Goal: Information Seeking & Learning: Check status

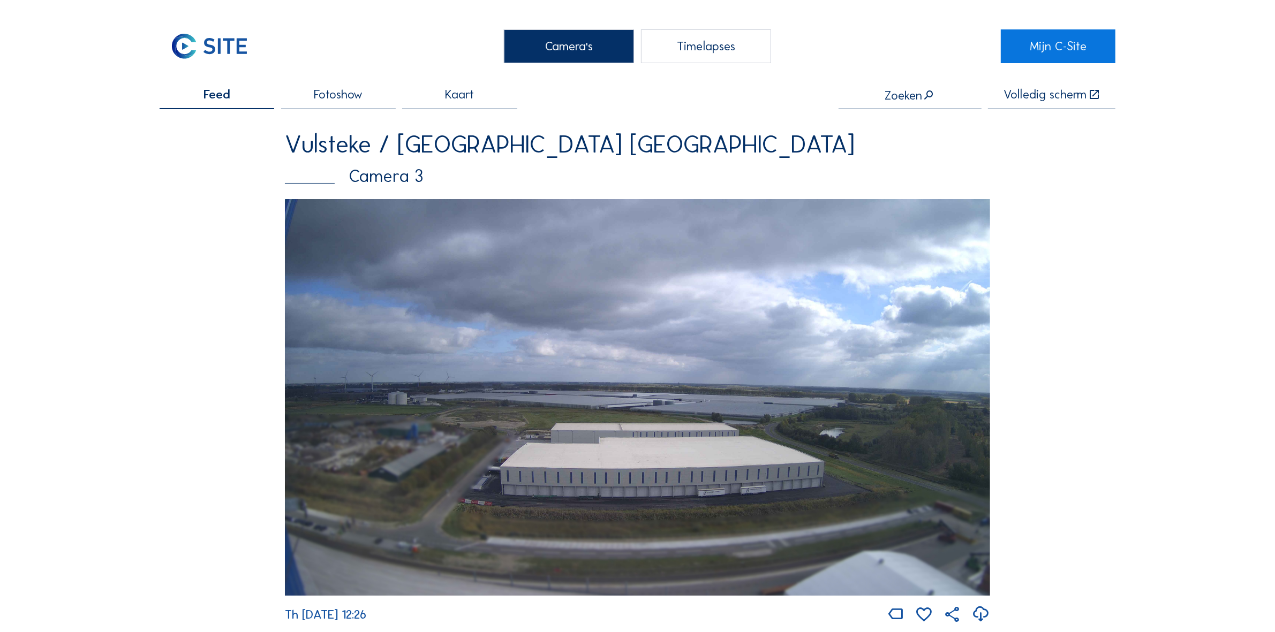
click at [625, 391] on img at bounding box center [637, 397] width 705 height 397
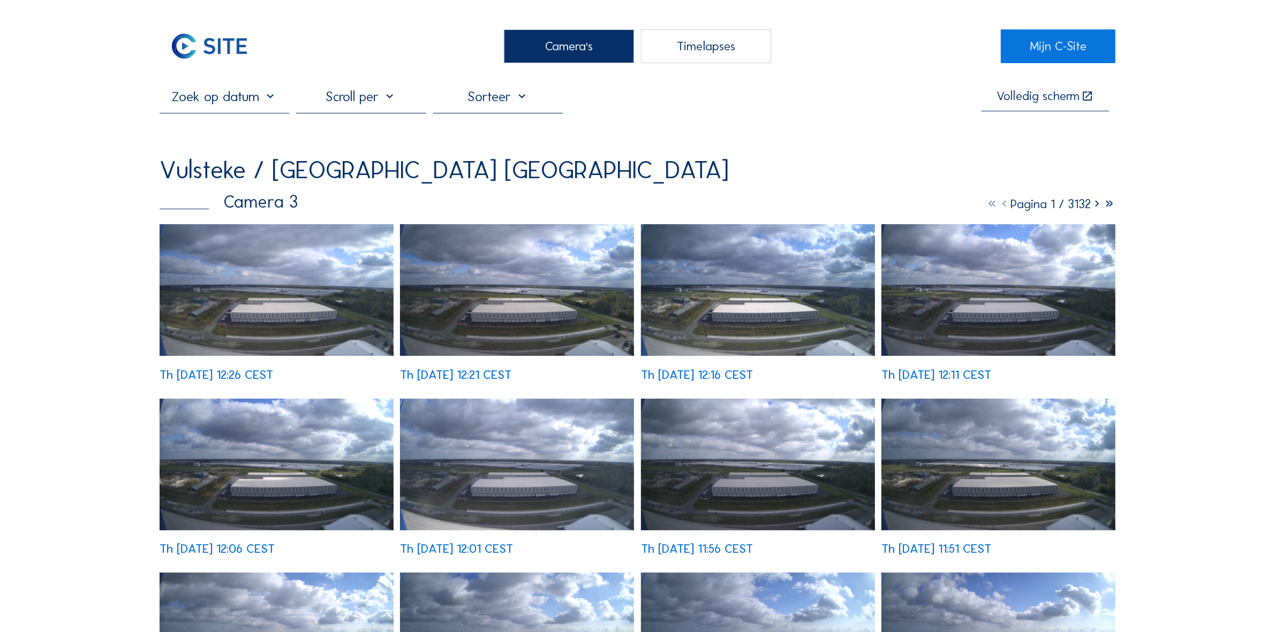
click at [252, 300] on img at bounding box center [277, 290] width 234 height 132
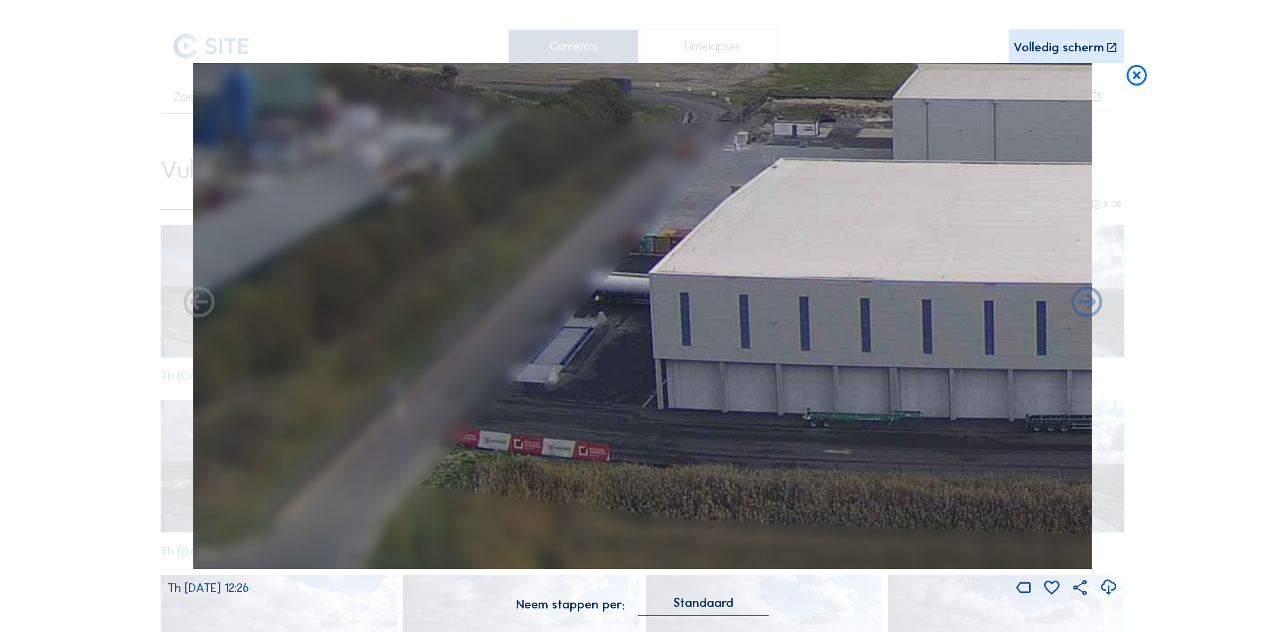
drag, startPoint x: 364, startPoint y: 435, endPoint x: 1111, endPoint y: 450, distance: 747.5
click at [1111, 450] on div "Th [DATE] 12:26" at bounding box center [643, 330] width 950 height 534
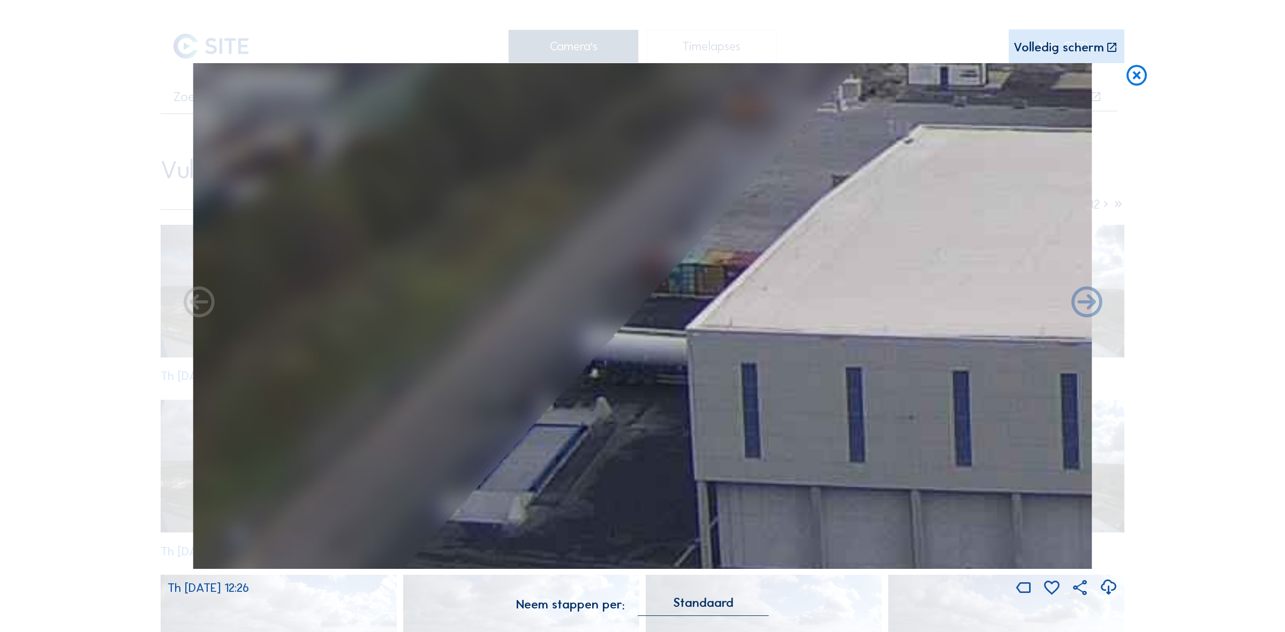
drag, startPoint x: 622, startPoint y: 362, endPoint x: 608, endPoint y: 398, distance: 38.0
click at [608, 398] on img at bounding box center [642, 316] width 899 height 506
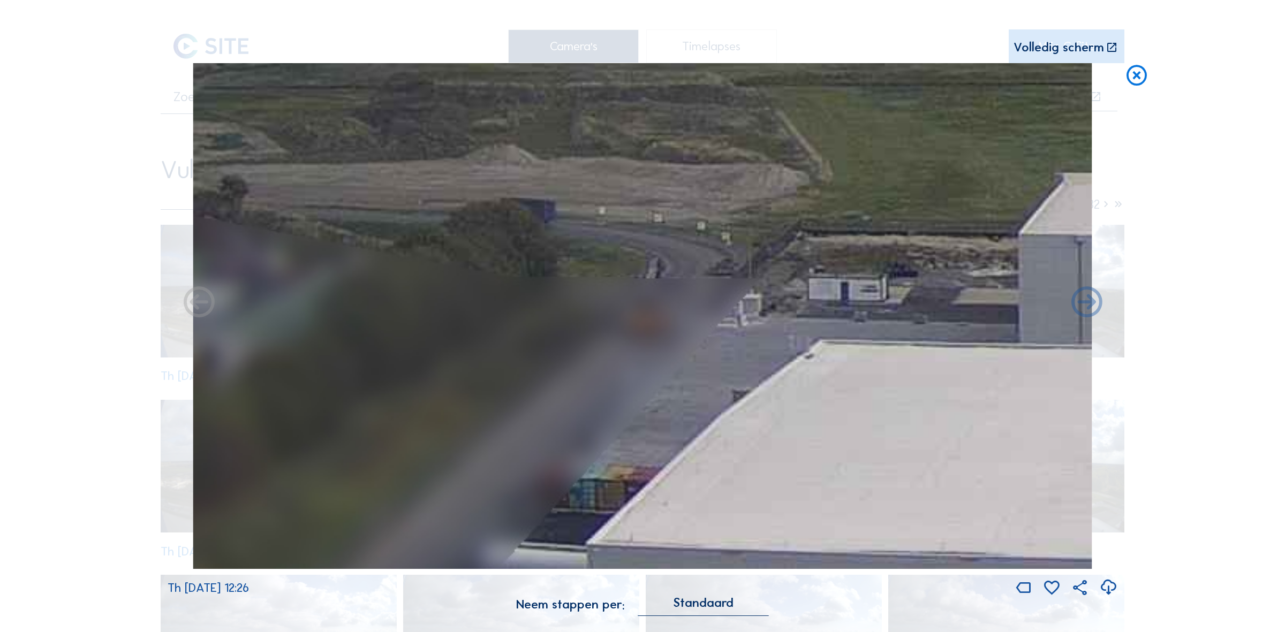
drag, startPoint x: 773, startPoint y: 215, endPoint x: 682, endPoint y: 408, distance: 213.1
click at [682, 408] on img at bounding box center [642, 316] width 899 height 506
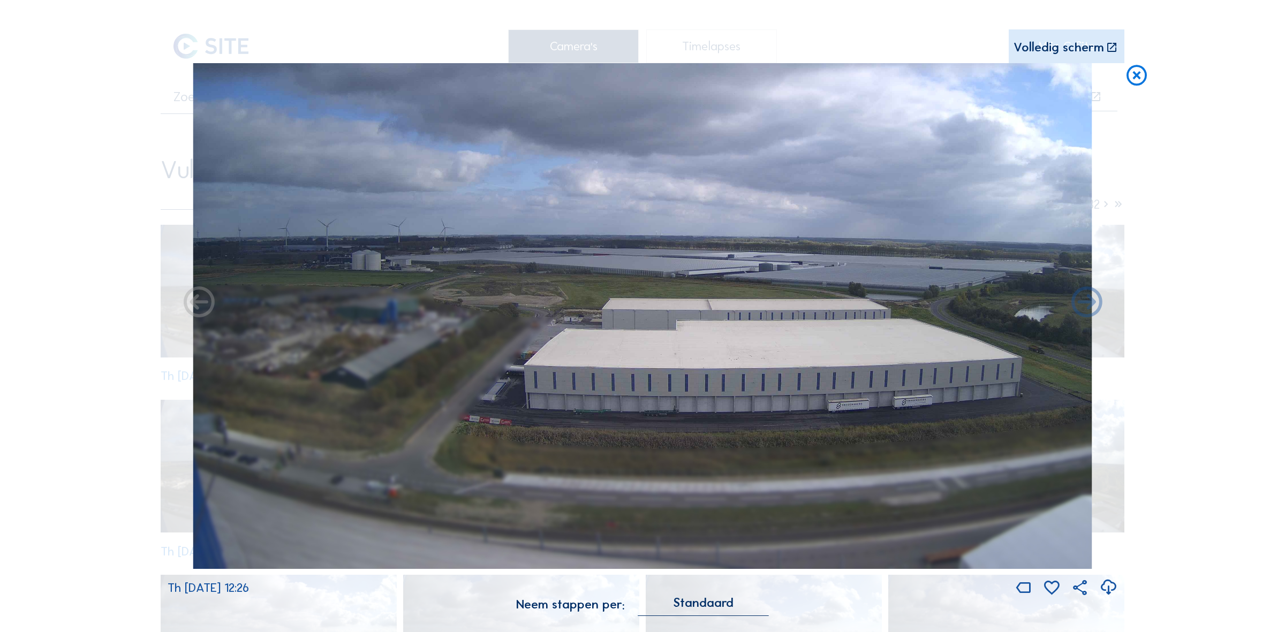
click at [1139, 76] on icon at bounding box center [1136, 75] width 25 height 25
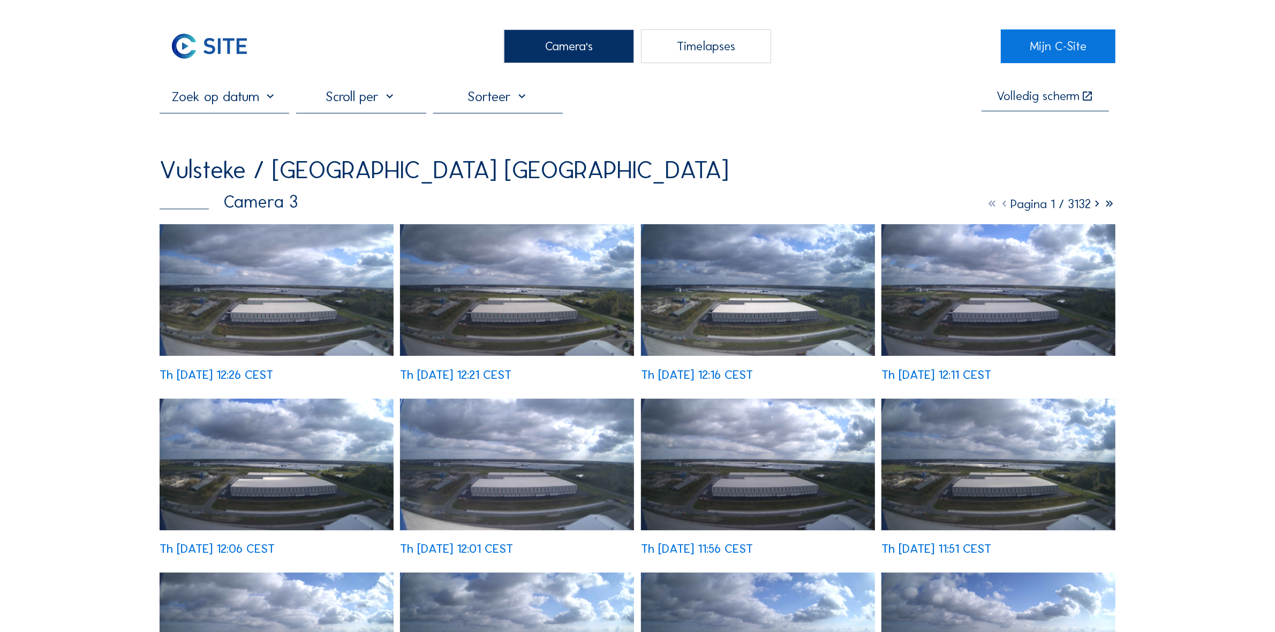
click at [490, 103] on div at bounding box center [498, 100] width 130 height 25
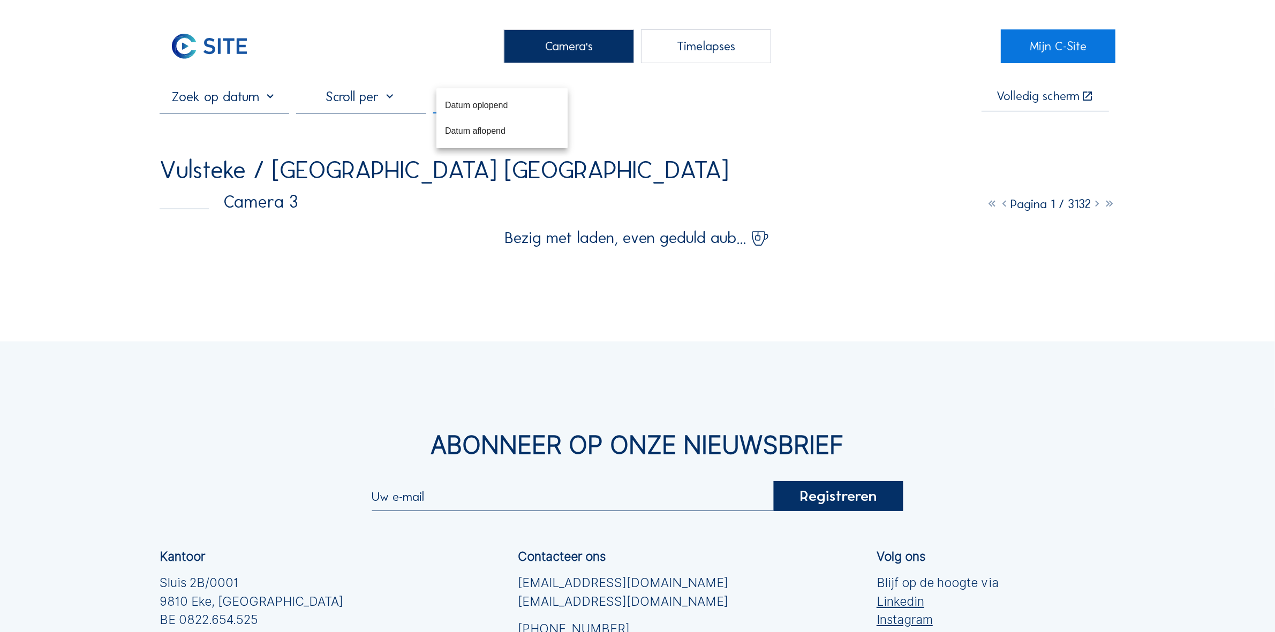
click at [261, 103] on input "text" at bounding box center [225, 96] width 130 height 17
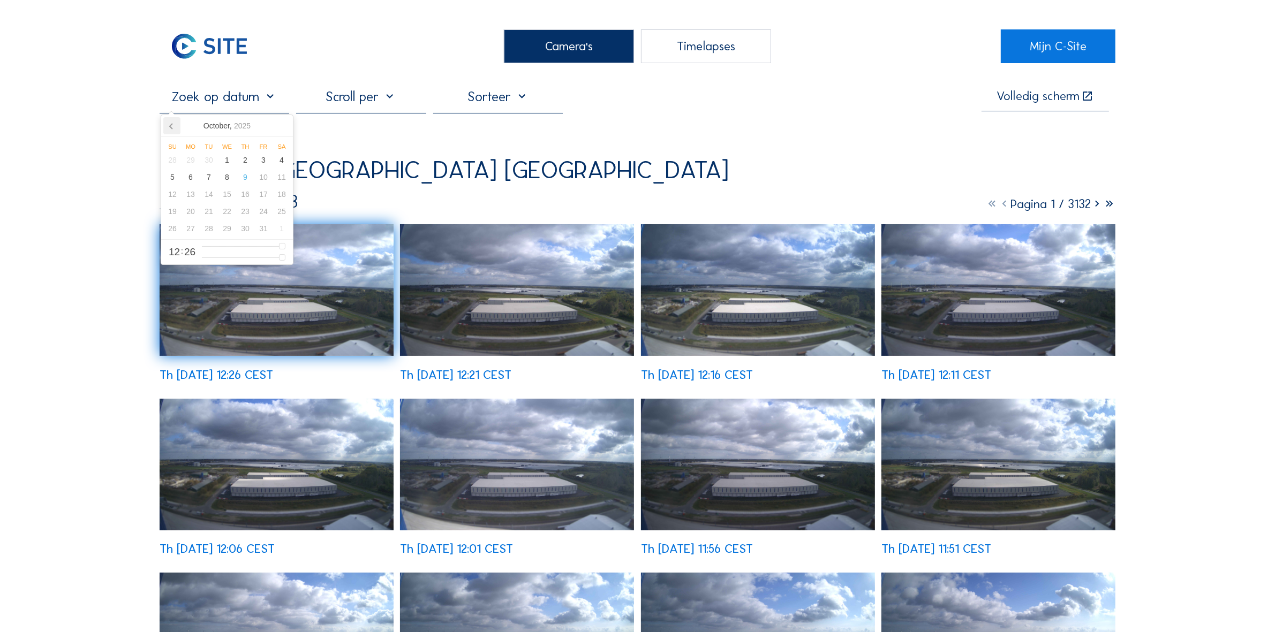
click at [169, 127] on icon at bounding box center [171, 125] width 17 height 17
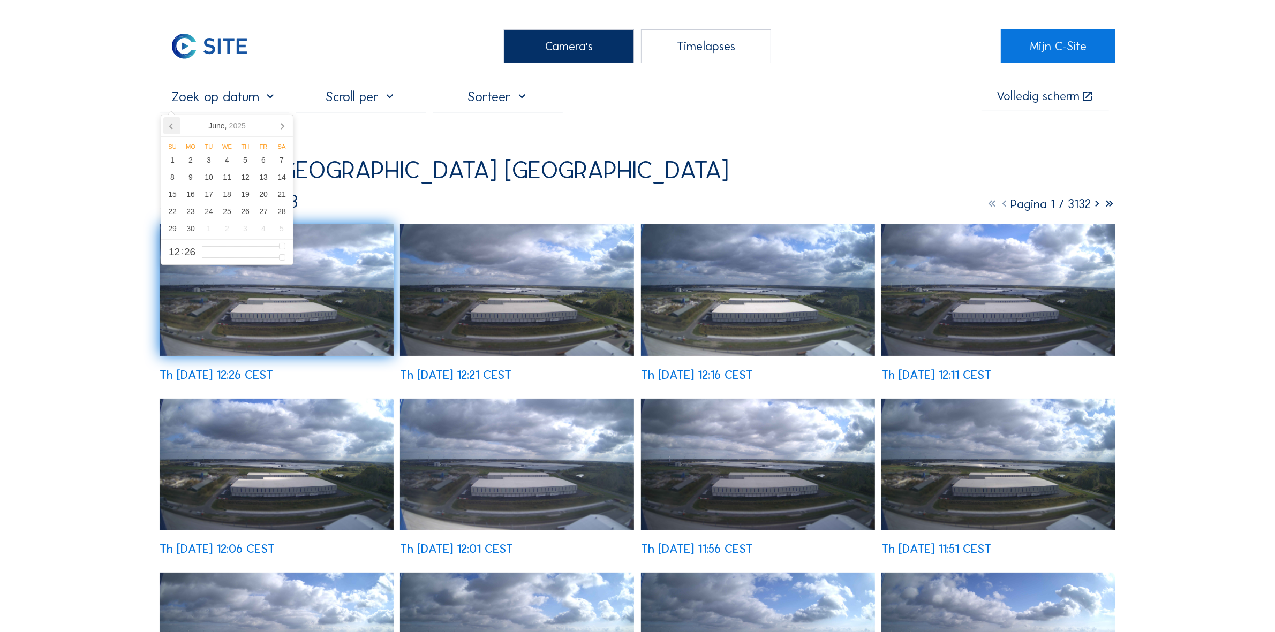
click at [169, 127] on icon at bounding box center [171, 125] width 17 height 17
click at [207, 179] on div "4" at bounding box center [209, 177] width 18 height 17
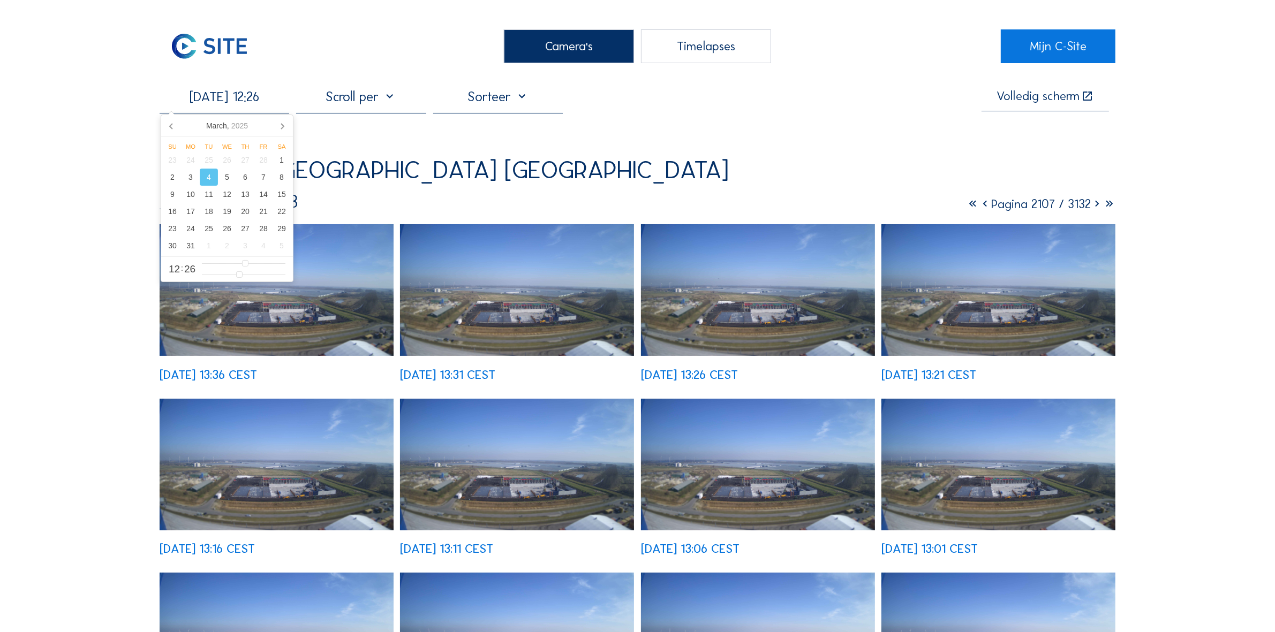
click at [990, 450] on img at bounding box center [998, 465] width 234 height 132
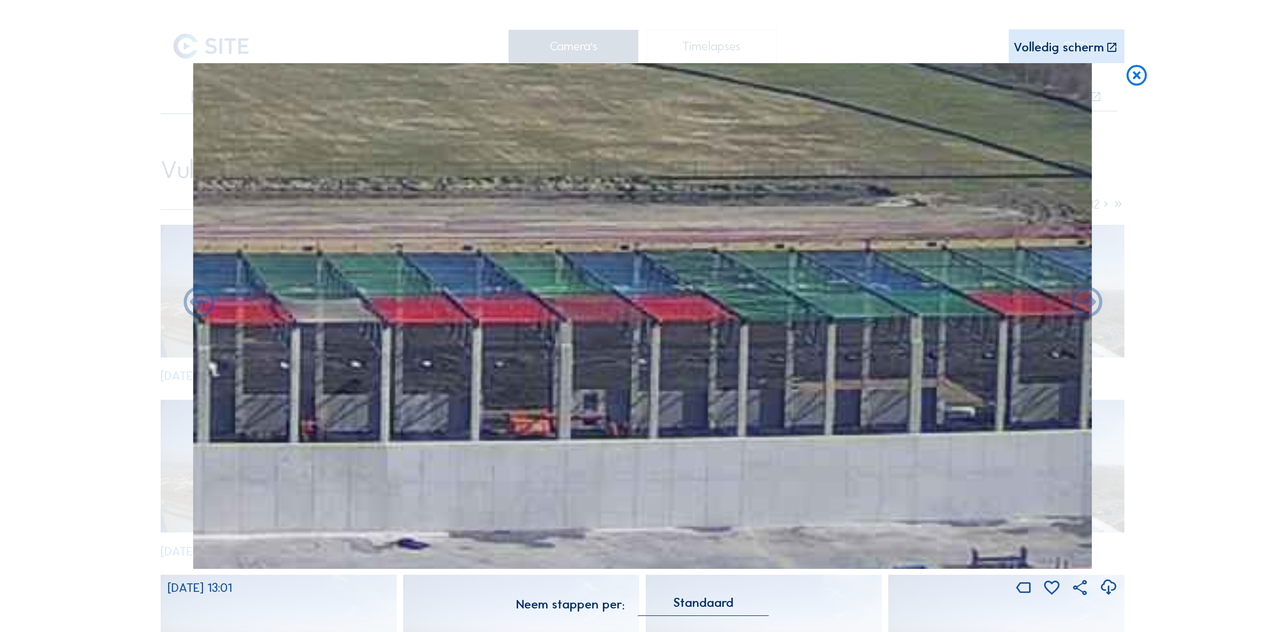
drag, startPoint x: 880, startPoint y: 368, endPoint x: 115, endPoint y: 358, distance: 764.5
click at [76, 365] on div "Scroll om door de tijd te reizen | Druk op de 'Alt'-[PERSON_NAME] + scroll om t…" at bounding box center [642, 316] width 1285 height 632
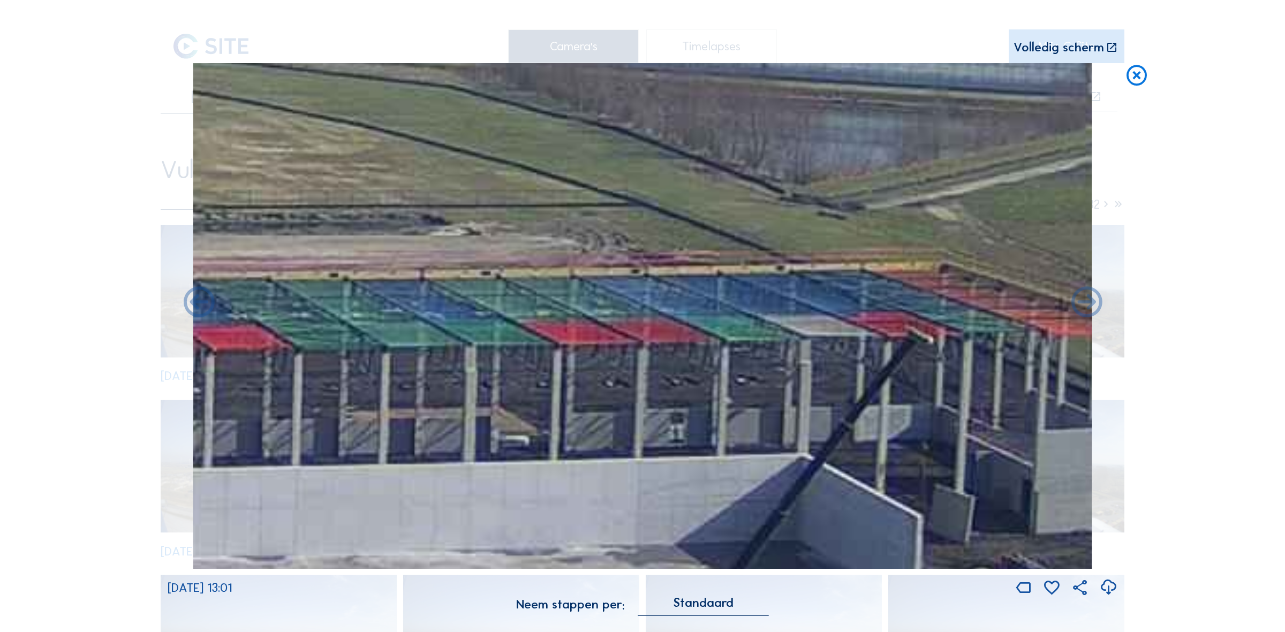
drag, startPoint x: 654, startPoint y: 391, endPoint x: 395, endPoint y: 389, distance: 259.7
click at [395, 389] on img at bounding box center [642, 316] width 899 height 506
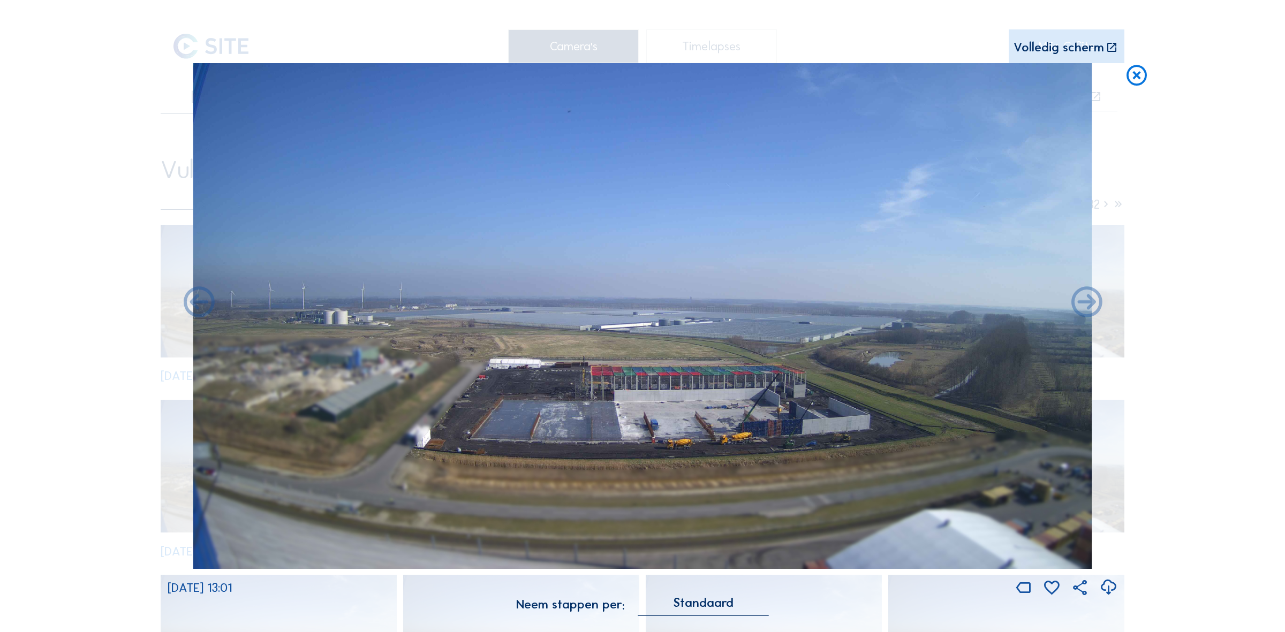
click at [1136, 68] on icon at bounding box center [1136, 75] width 25 height 25
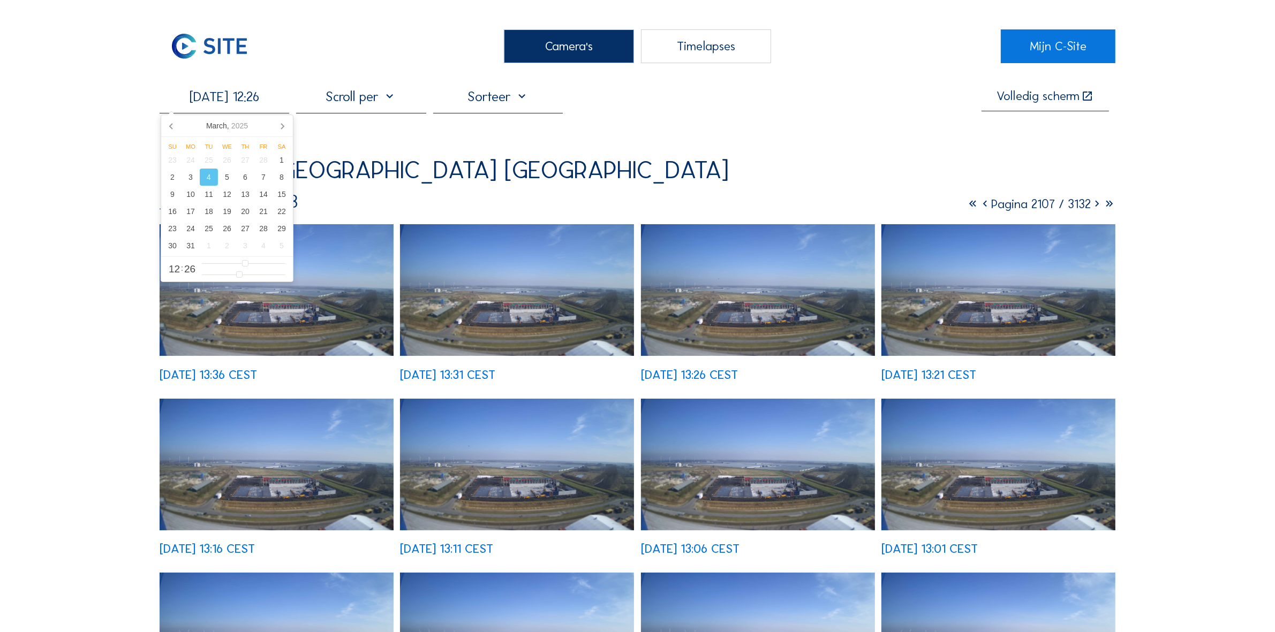
click at [276, 94] on input "[DATE] 12:26" at bounding box center [225, 96] width 130 height 17
click at [215, 193] on div "11" at bounding box center [209, 194] width 18 height 17
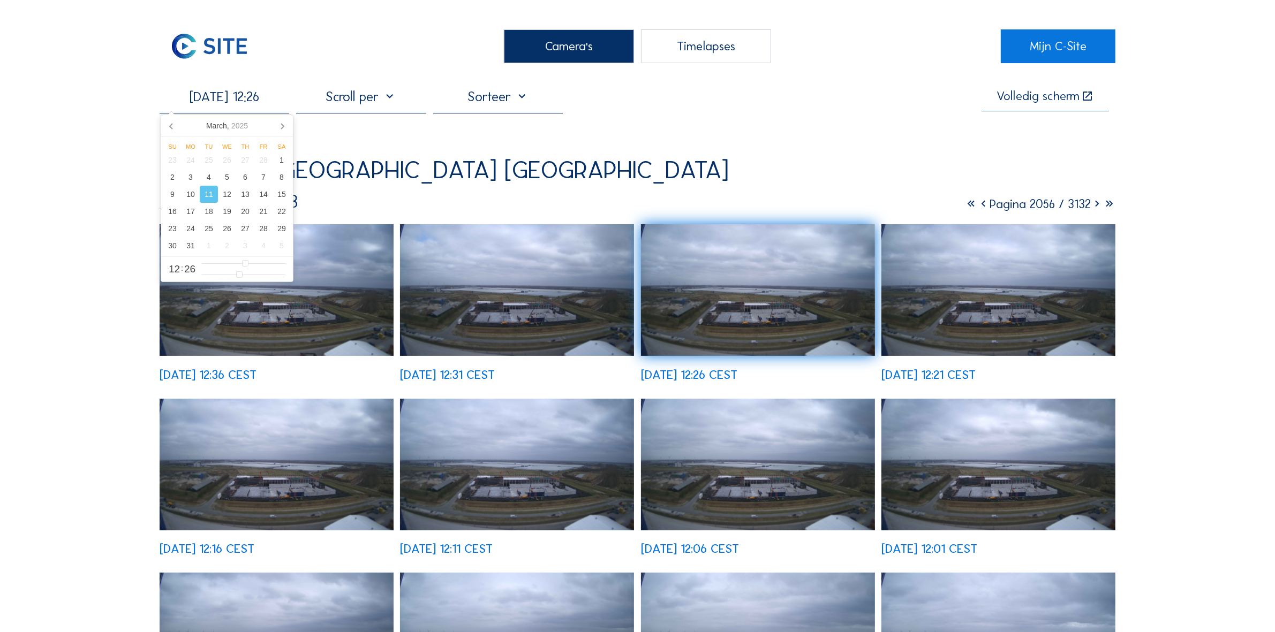
click at [368, 293] on img at bounding box center [277, 290] width 234 height 132
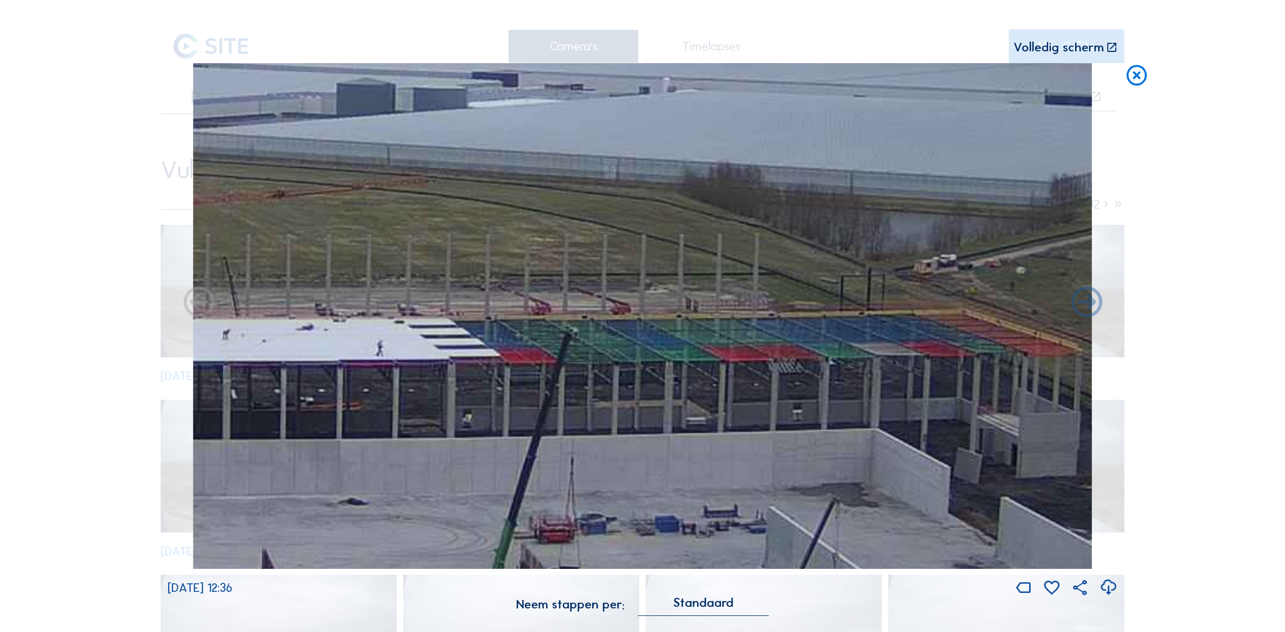
drag, startPoint x: 901, startPoint y: 332, endPoint x: 517, endPoint y: 334, distance: 383.8
click at [517, 334] on img at bounding box center [642, 316] width 899 height 506
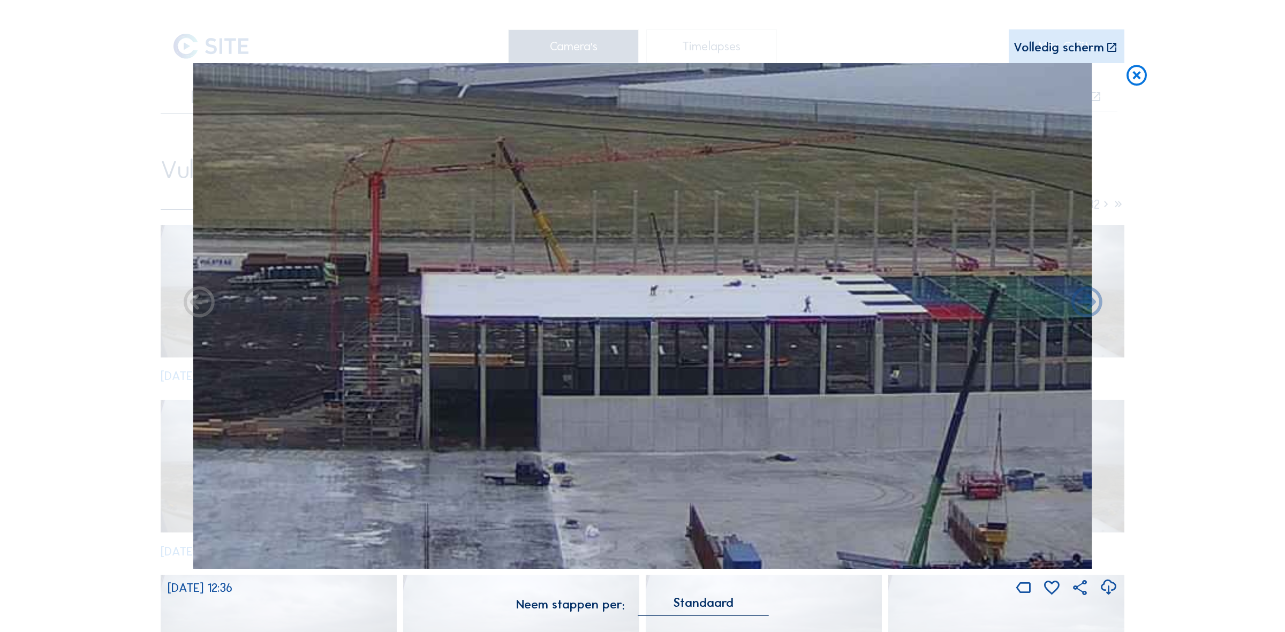
drag, startPoint x: 876, startPoint y: 337, endPoint x: 945, endPoint y: 324, distance: 70.9
click at [945, 324] on img at bounding box center [642, 316] width 899 height 506
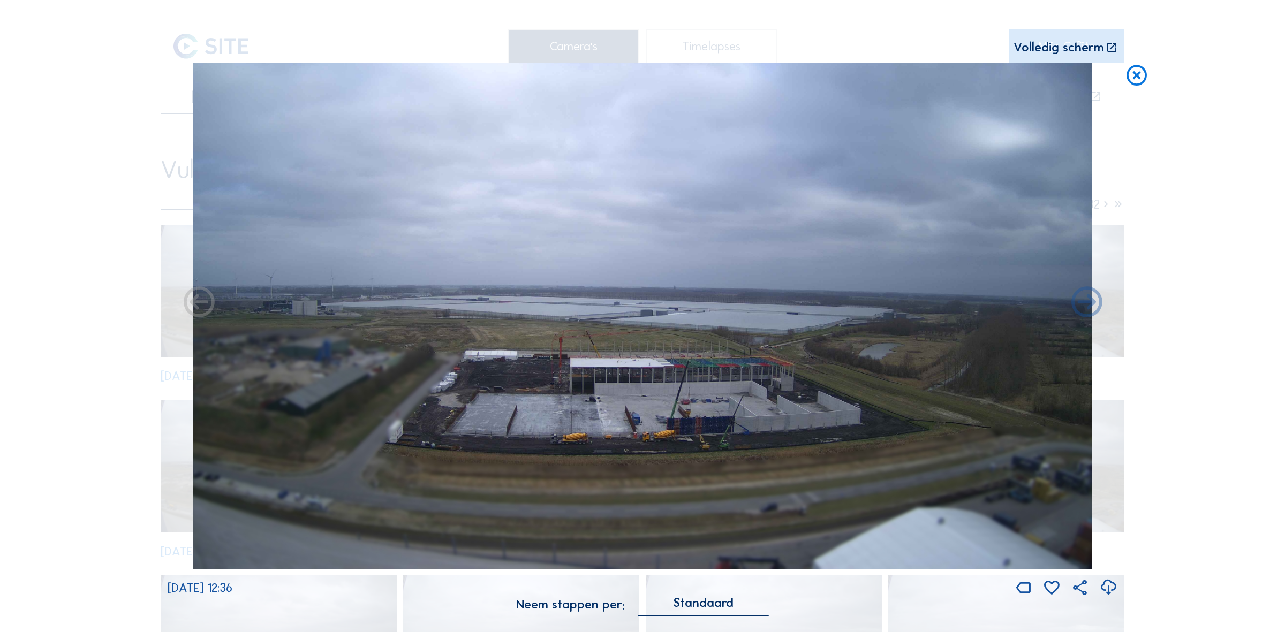
click at [1139, 71] on icon at bounding box center [1136, 75] width 25 height 25
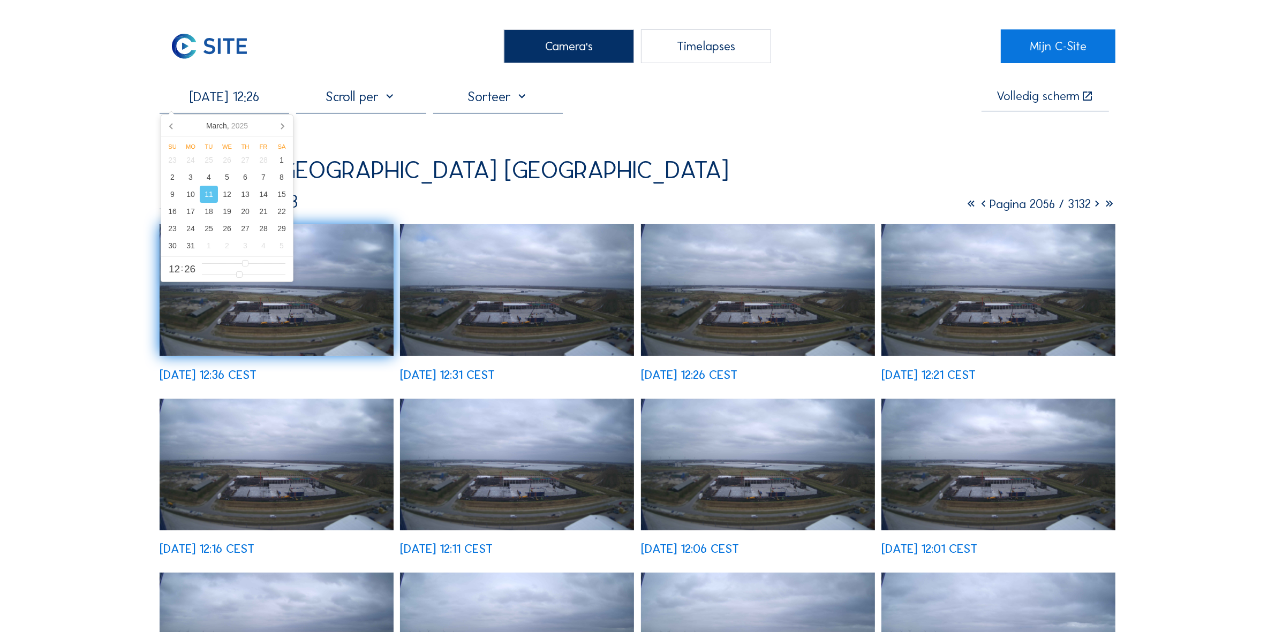
click at [248, 105] on input "[DATE] 12:26" at bounding box center [225, 96] width 130 height 17
click at [205, 218] on div "18" at bounding box center [209, 211] width 18 height 17
type input "[DATE] 12:26"
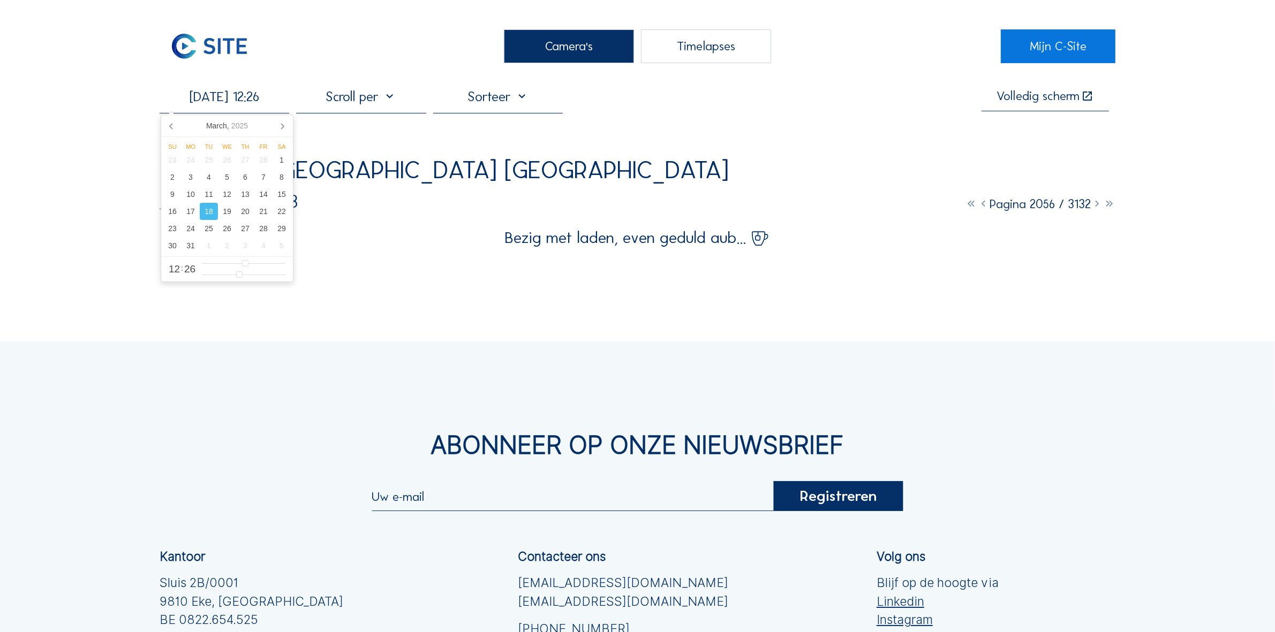
click at [212, 217] on div "18" at bounding box center [209, 211] width 18 height 17
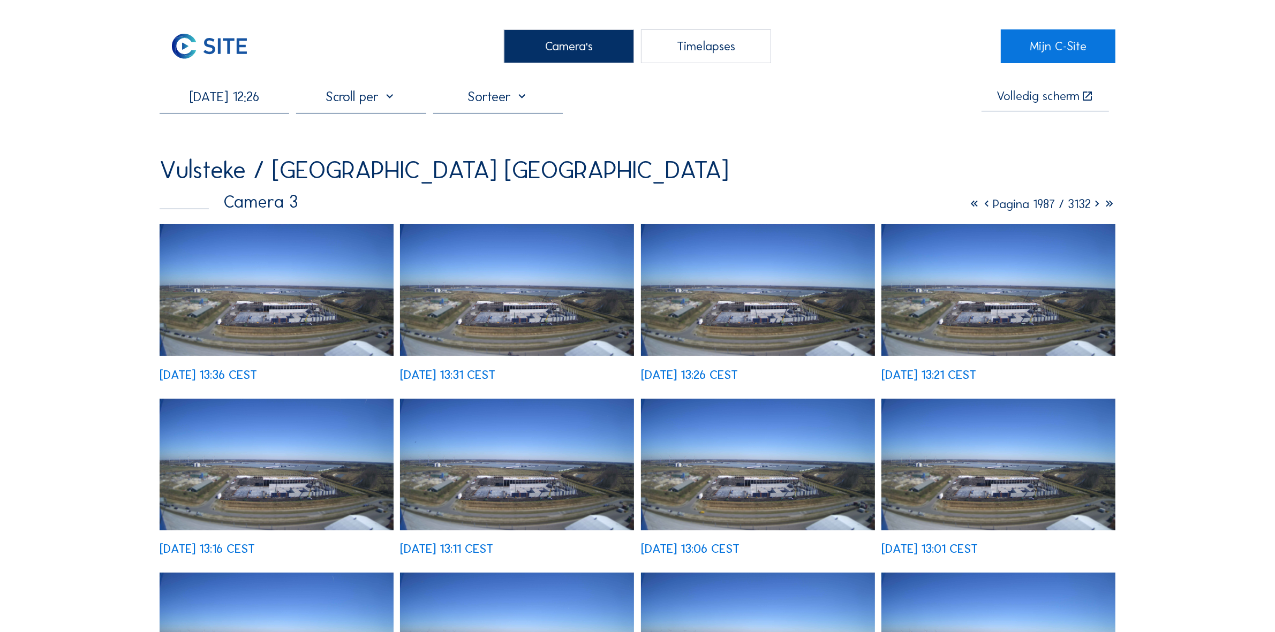
click at [360, 261] on img at bounding box center [277, 290] width 234 height 132
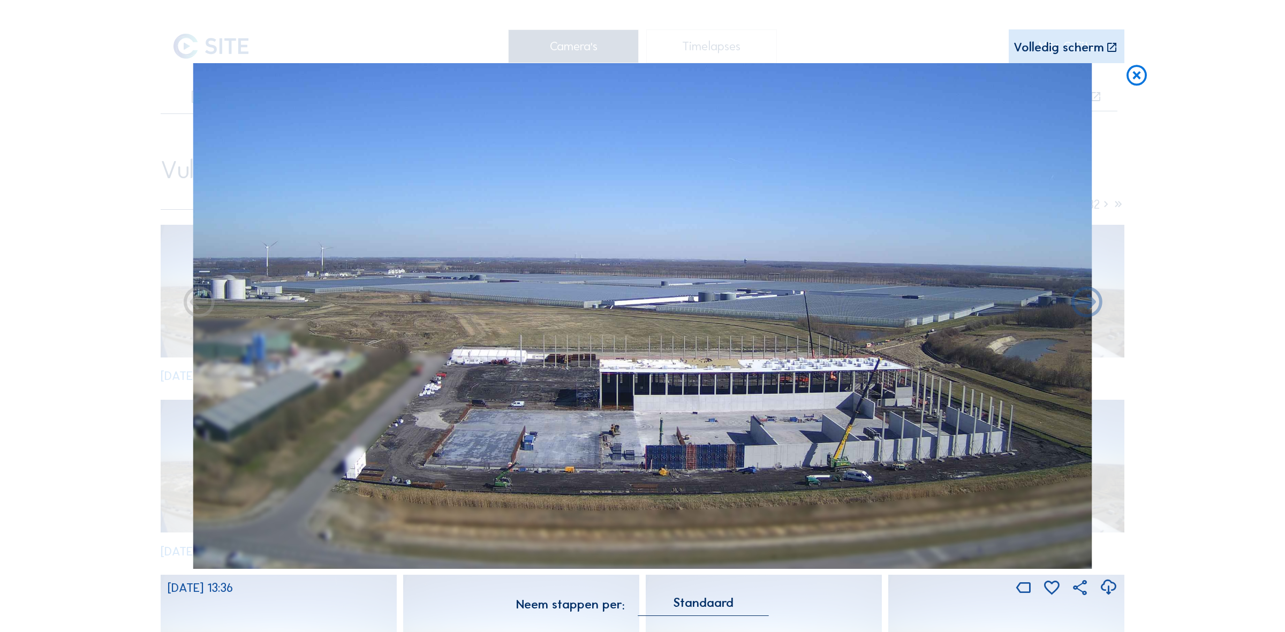
click at [1136, 75] on icon at bounding box center [1136, 75] width 25 height 25
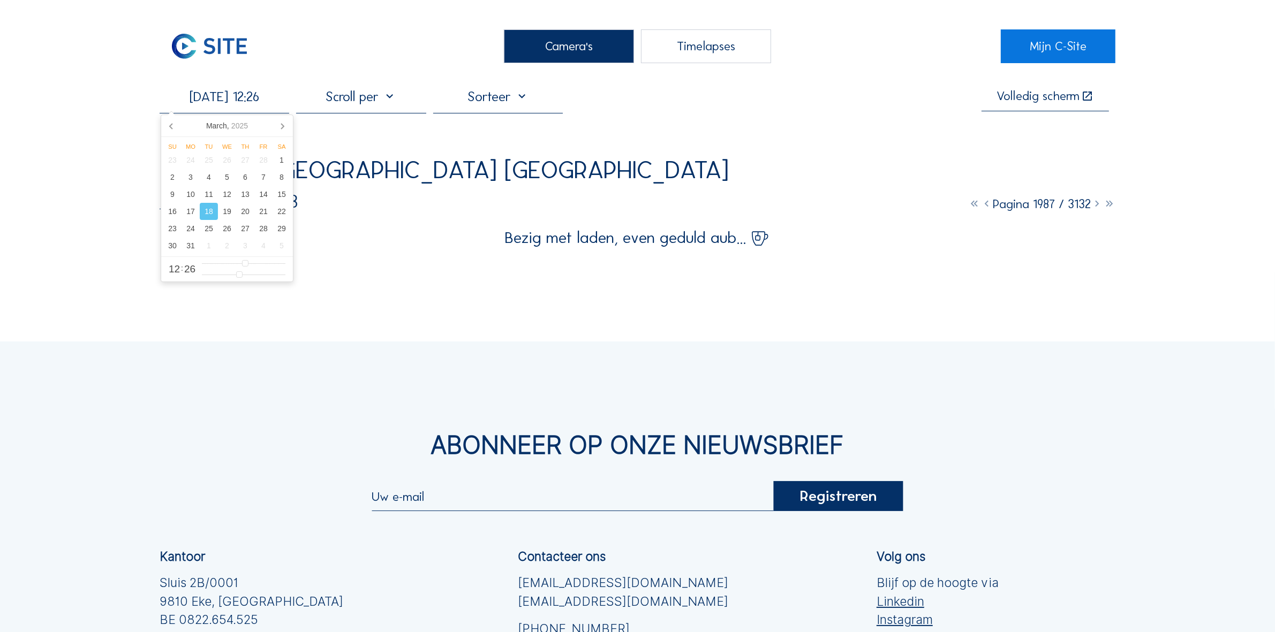
click at [202, 104] on input "[DATE] 12:26" at bounding box center [225, 96] width 130 height 17
click at [212, 199] on div "11" at bounding box center [209, 194] width 18 height 17
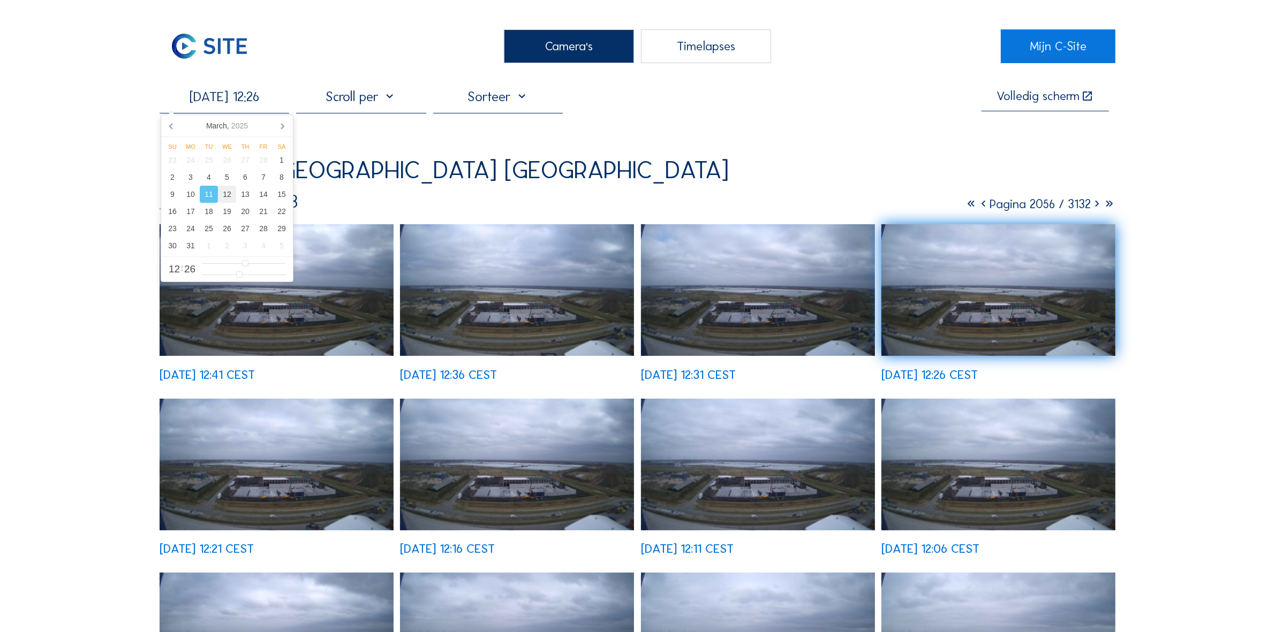
click at [219, 199] on div "12" at bounding box center [227, 194] width 18 height 17
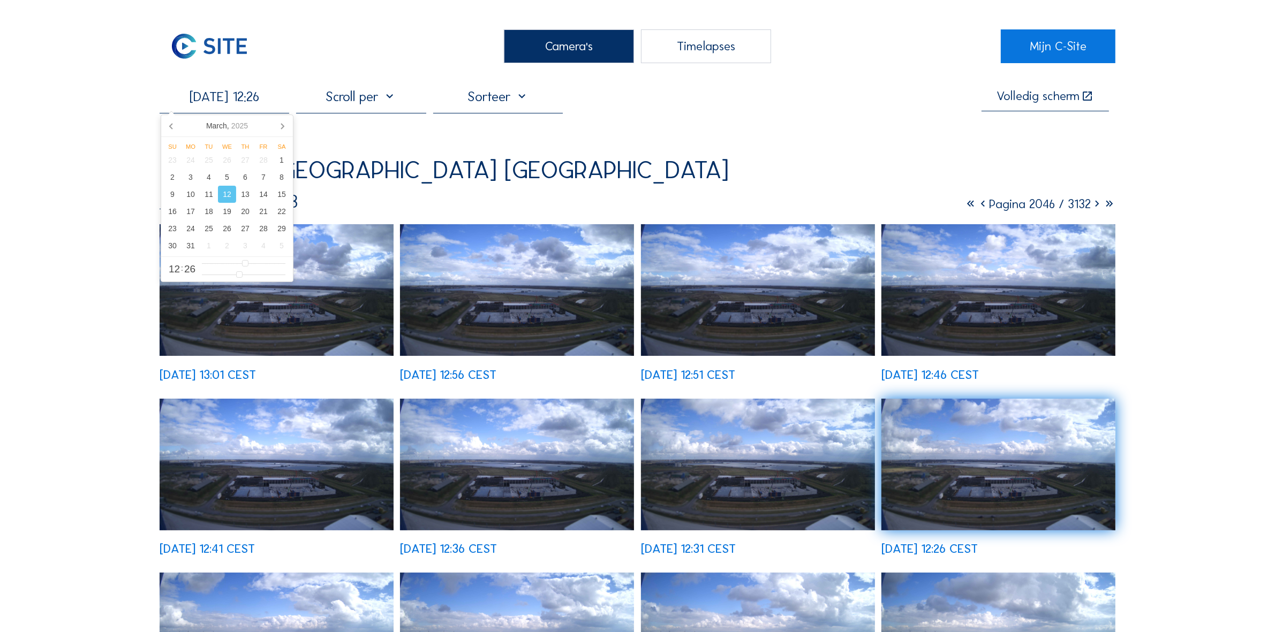
click at [505, 289] on img at bounding box center [517, 290] width 234 height 132
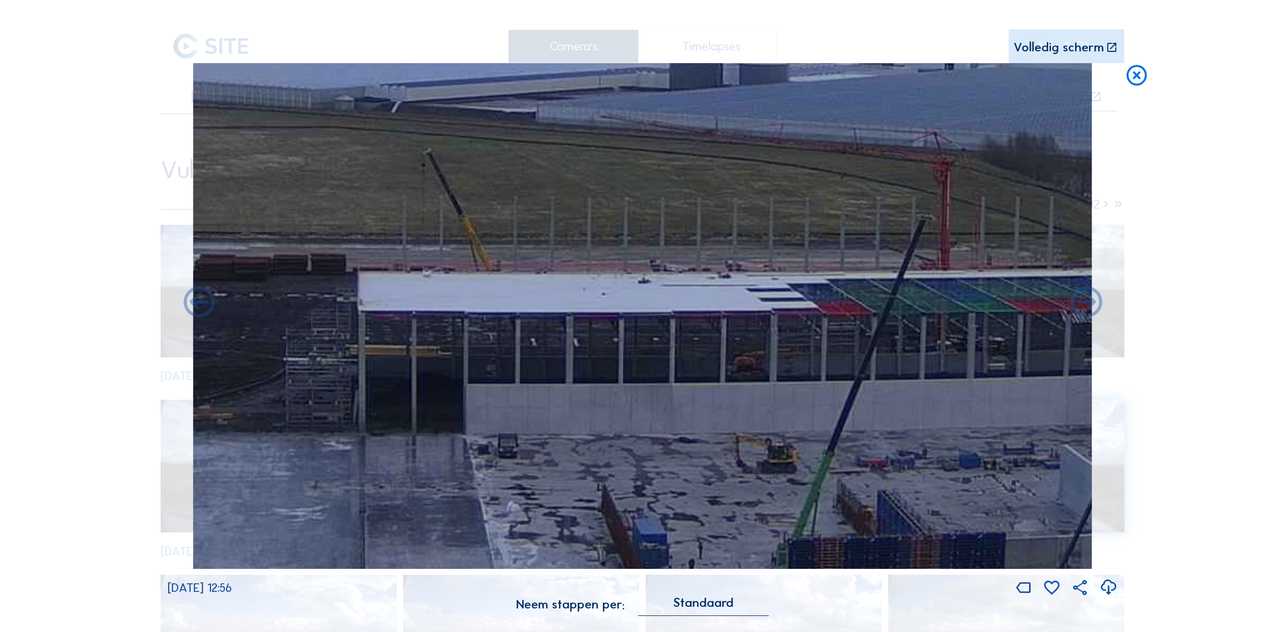
drag, startPoint x: 698, startPoint y: 332, endPoint x: 879, endPoint y: 327, distance: 181.6
click at [879, 327] on img at bounding box center [642, 316] width 899 height 506
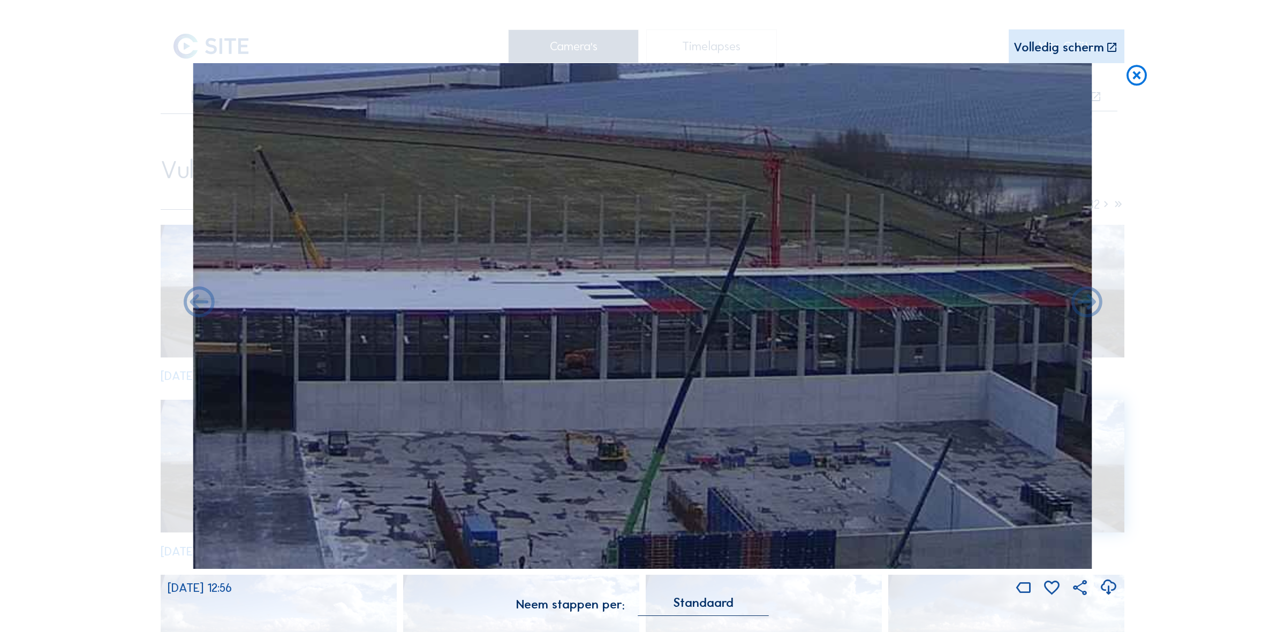
drag, startPoint x: 816, startPoint y: 268, endPoint x: 644, endPoint y: 265, distance: 172.4
click at [645, 265] on img at bounding box center [642, 316] width 899 height 506
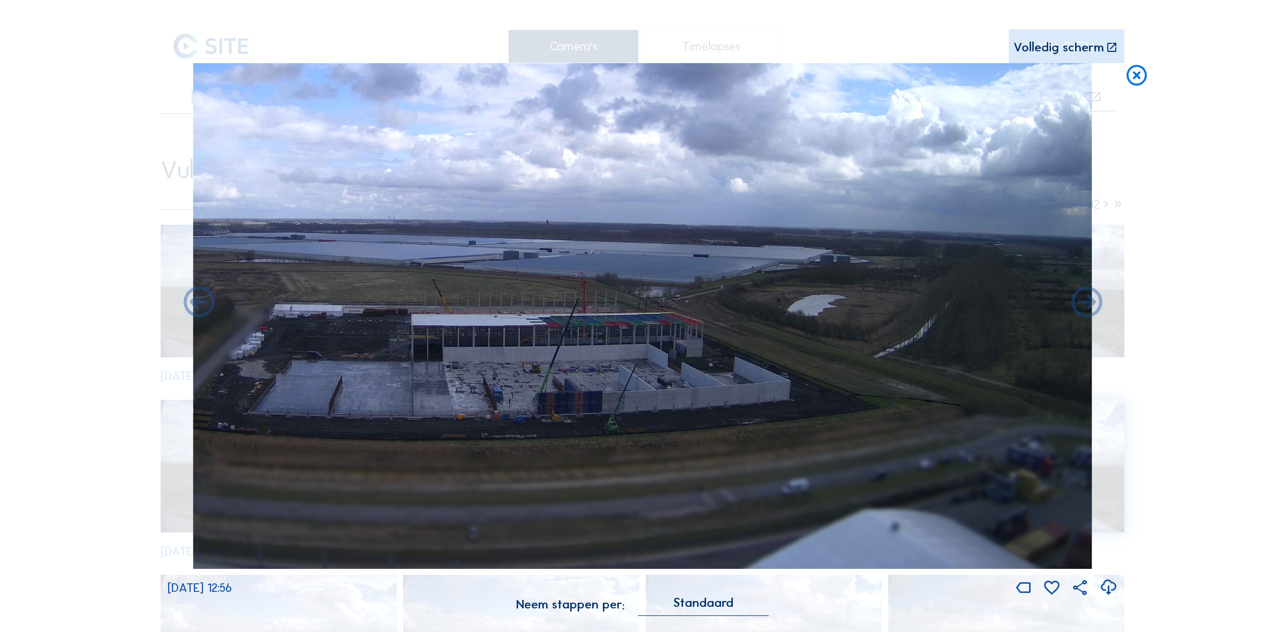
click at [1133, 76] on icon at bounding box center [1136, 75] width 25 height 25
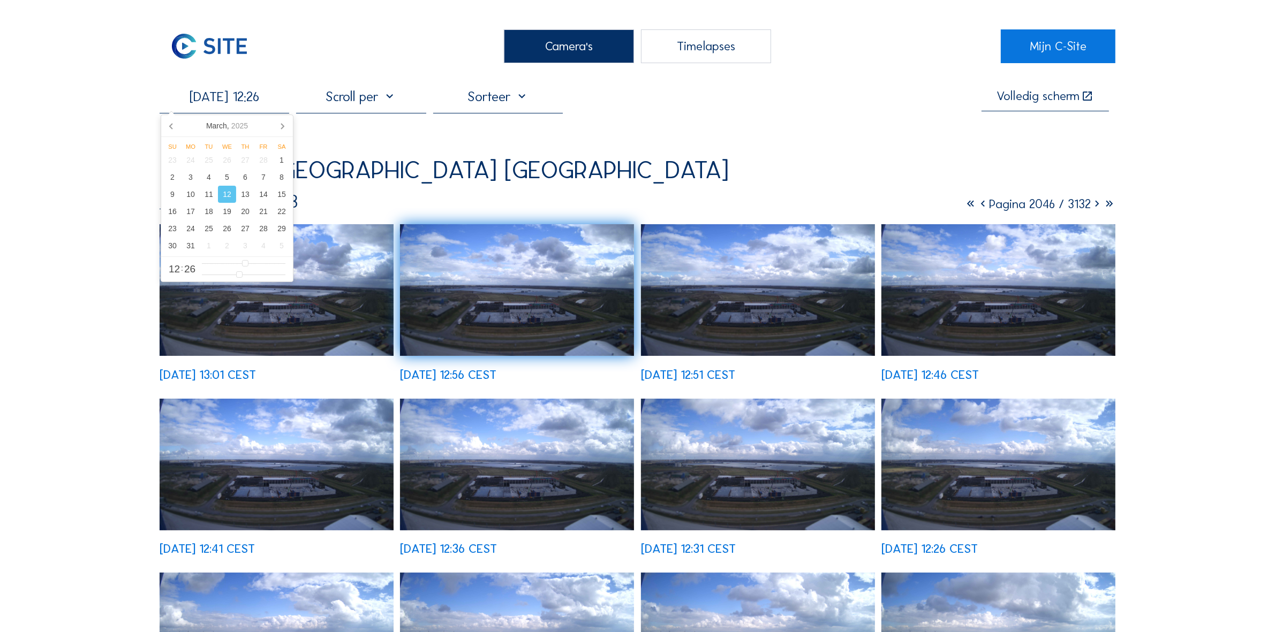
click at [239, 100] on input "[DATE] 12:26" at bounding box center [225, 96] width 130 height 17
click at [186, 202] on div "10" at bounding box center [190, 194] width 18 height 17
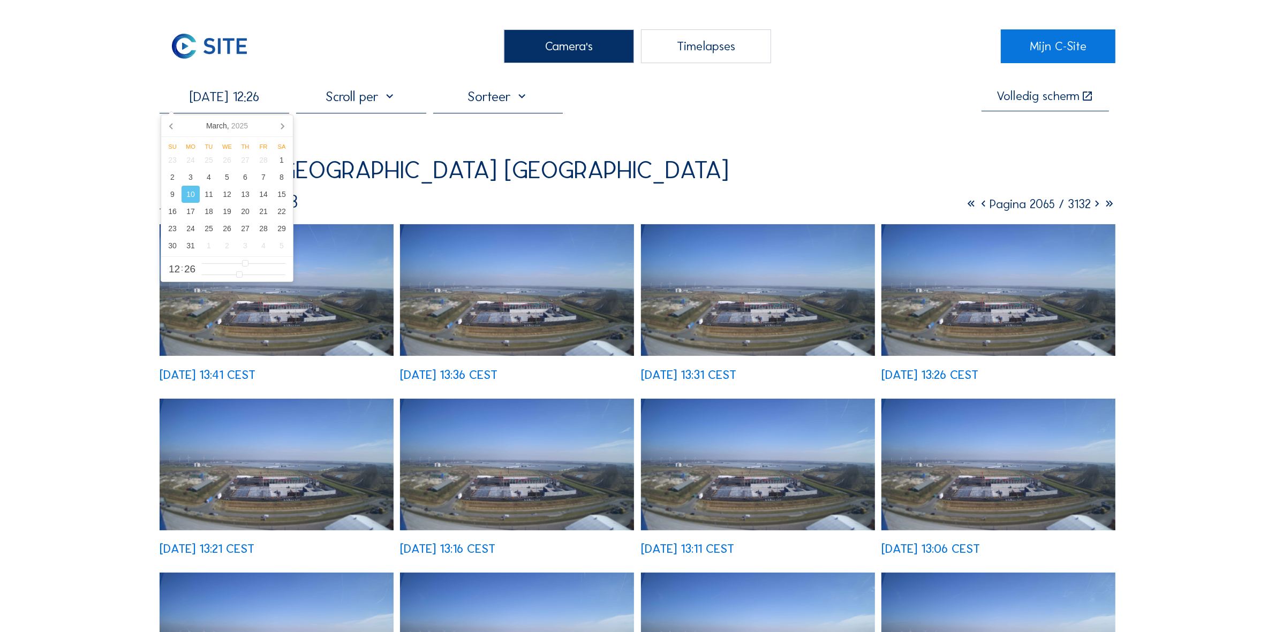
click at [357, 331] on img at bounding box center [277, 290] width 234 height 132
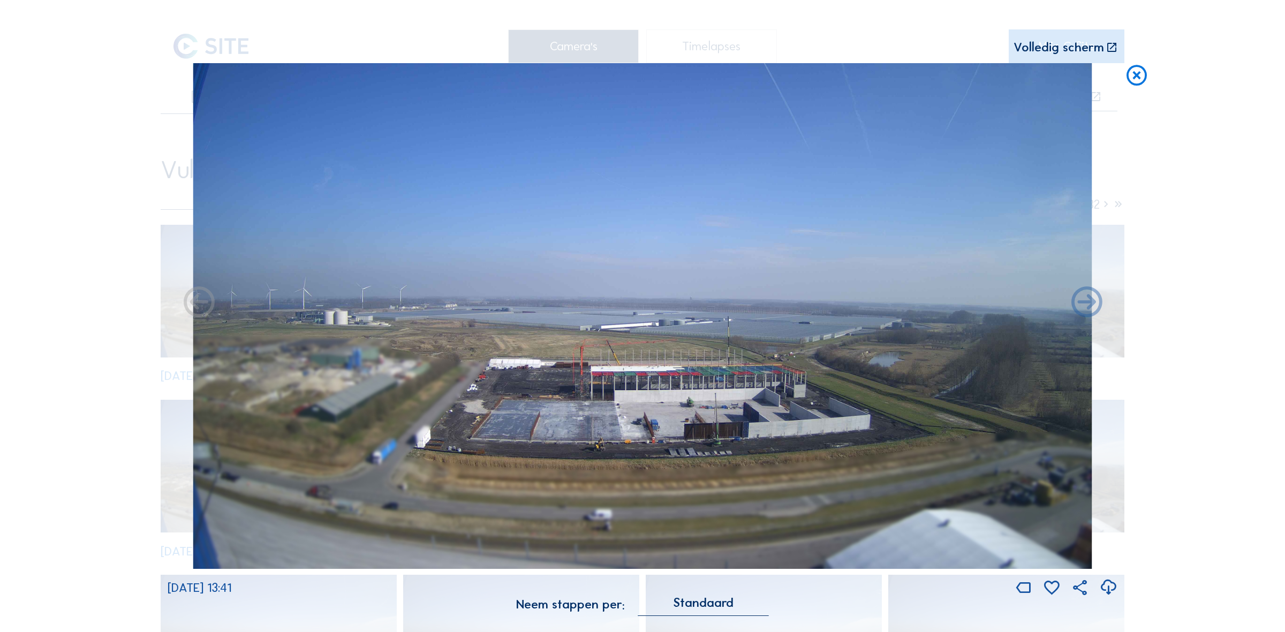
click at [1140, 77] on icon at bounding box center [1136, 75] width 25 height 25
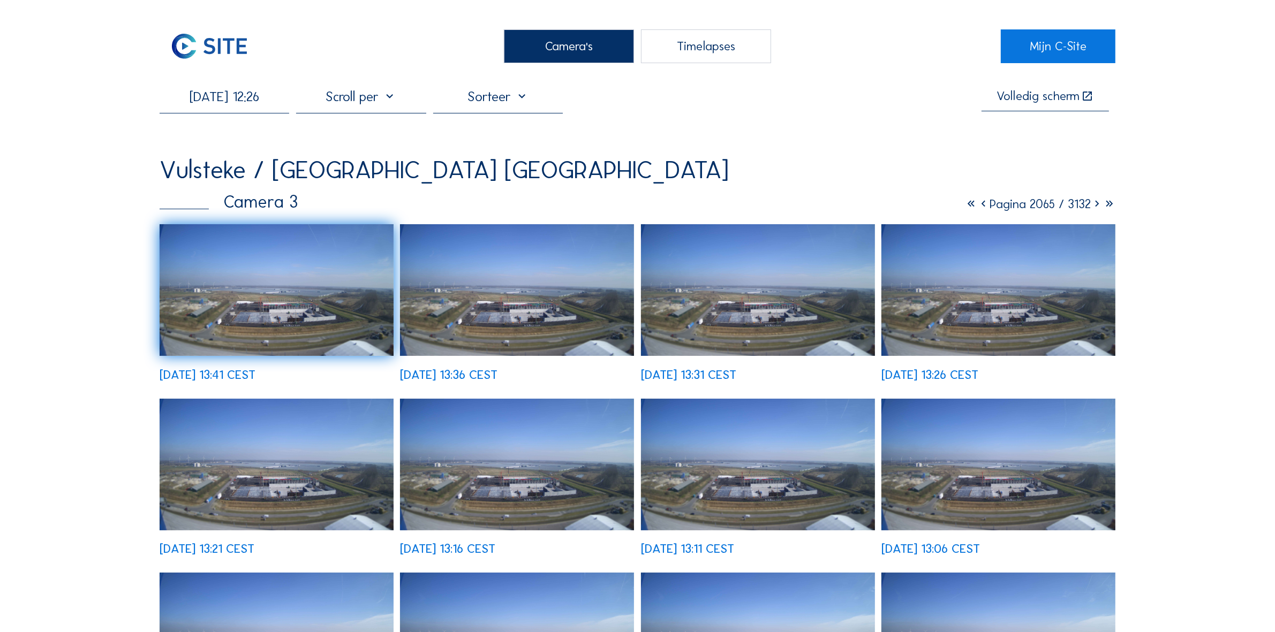
click at [213, 90] on input "[DATE] 12:26" at bounding box center [225, 96] width 130 height 17
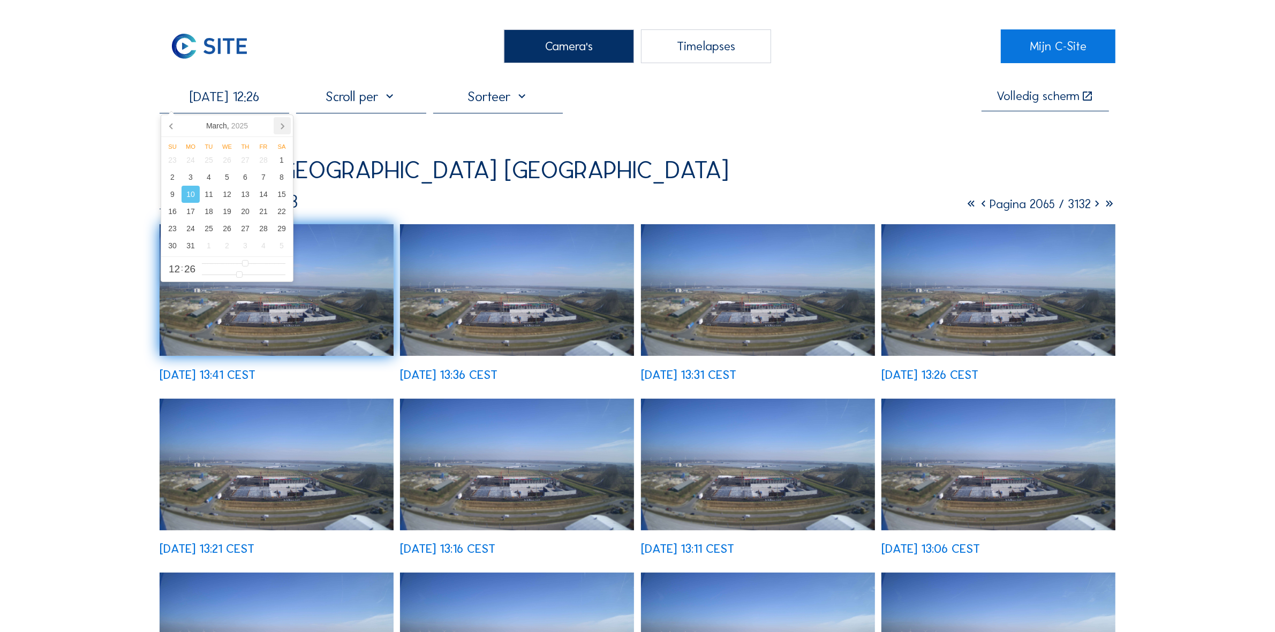
click at [280, 126] on icon at bounding box center [282, 125] width 17 height 17
click at [194, 164] on div "31" at bounding box center [190, 160] width 18 height 17
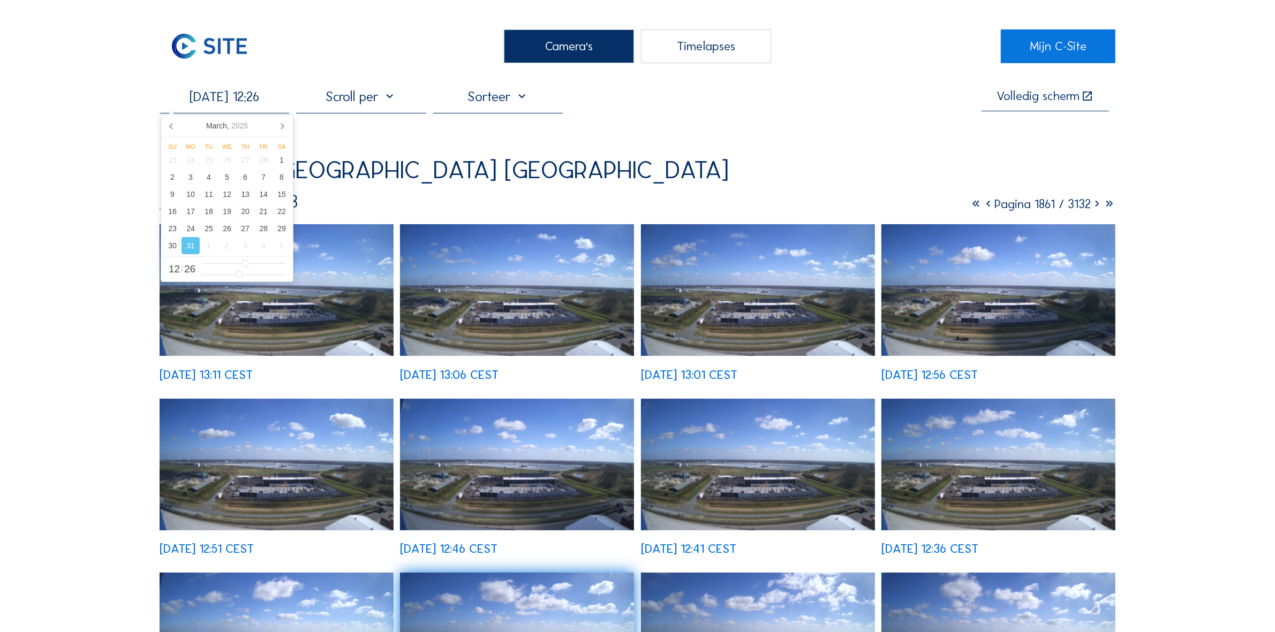
click at [344, 301] on img at bounding box center [277, 290] width 234 height 132
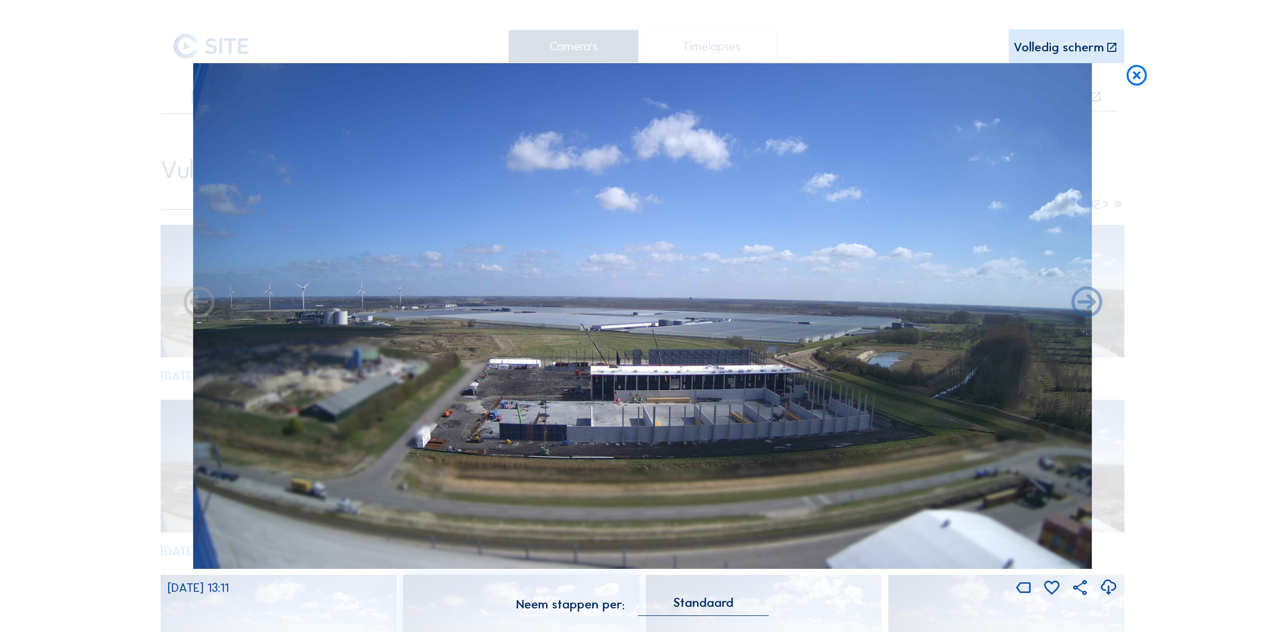
click at [1138, 79] on icon at bounding box center [1136, 75] width 25 height 25
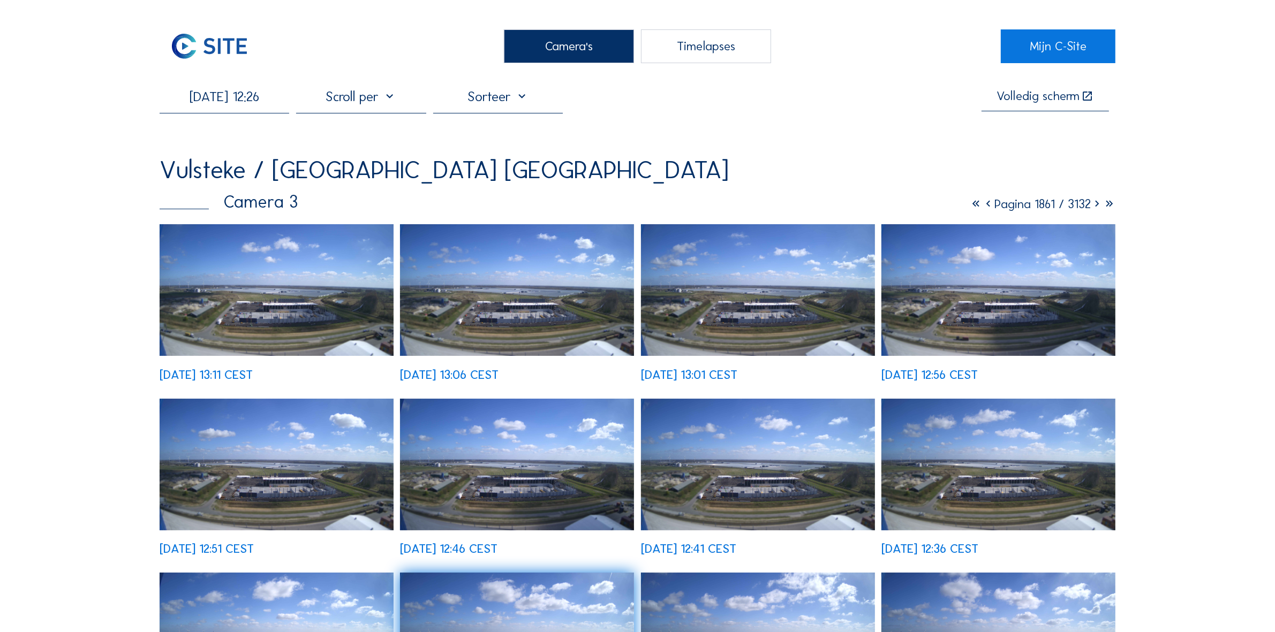
click at [248, 103] on input "[DATE] 12:26" at bounding box center [225, 96] width 130 height 17
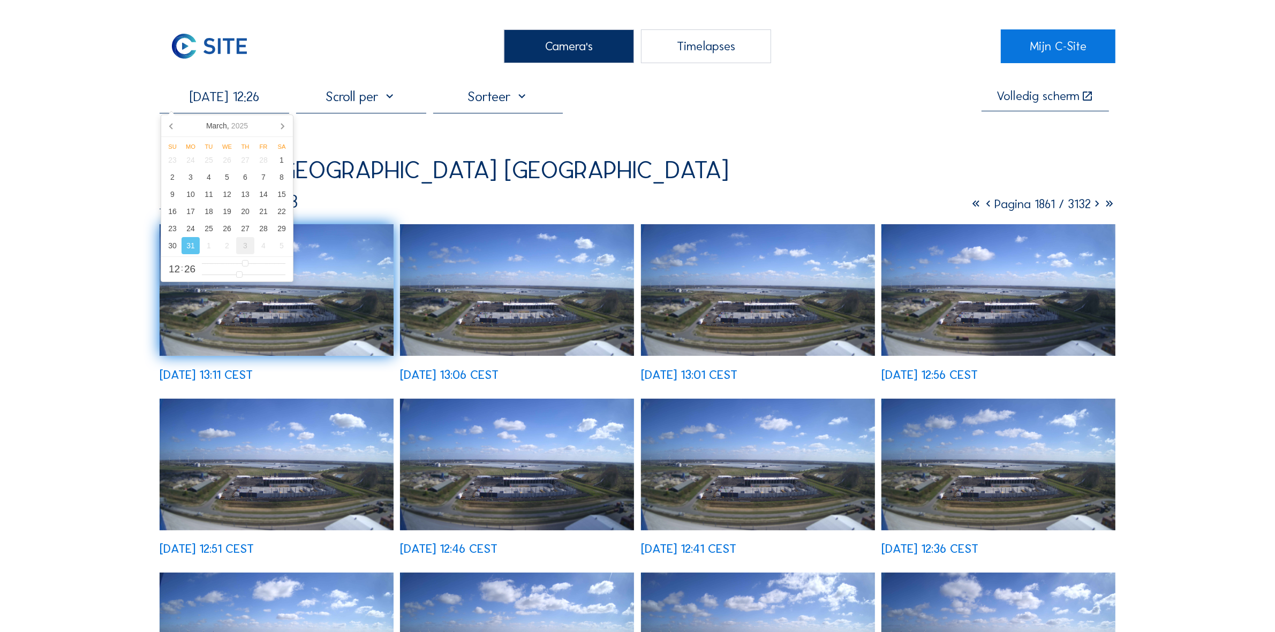
click at [244, 249] on div "3" at bounding box center [245, 245] width 18 height 17
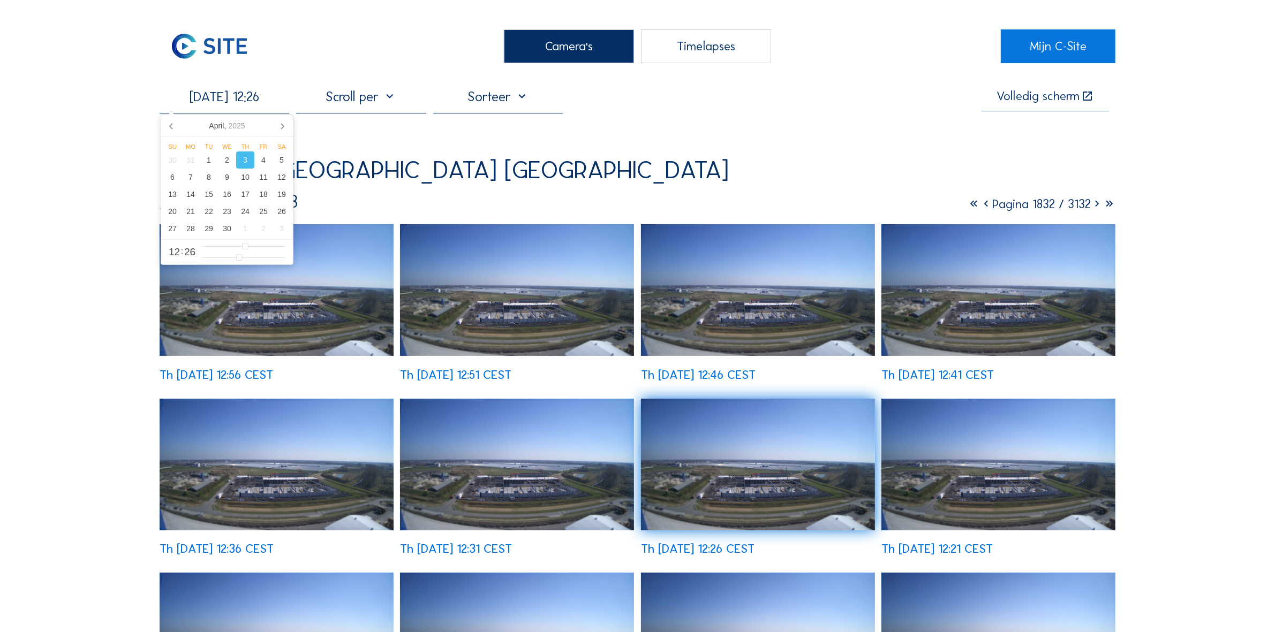
click at [353, 237] on img at bounding box center [277, 290] width 234 height 132
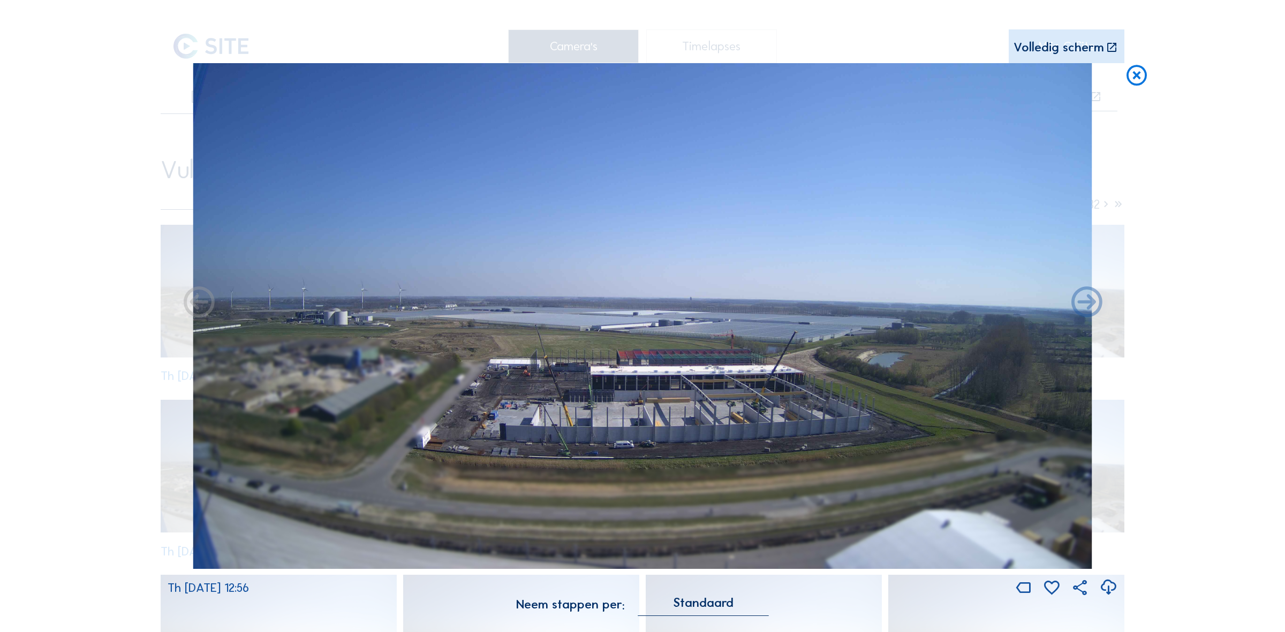
click at [1138, 87] on icon at bounding box center [1136, 75] width 25 height 25
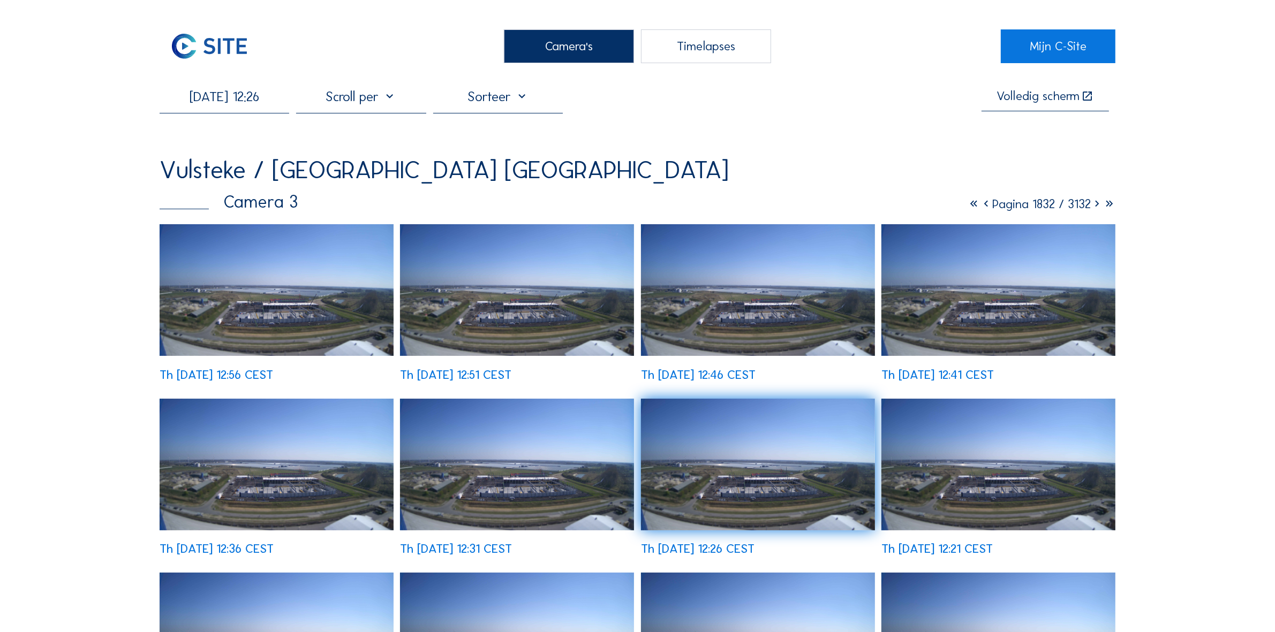
click at [237, 98] on input "[DATE] 12:26" at bounding box center [225, 96] width 130 height 17
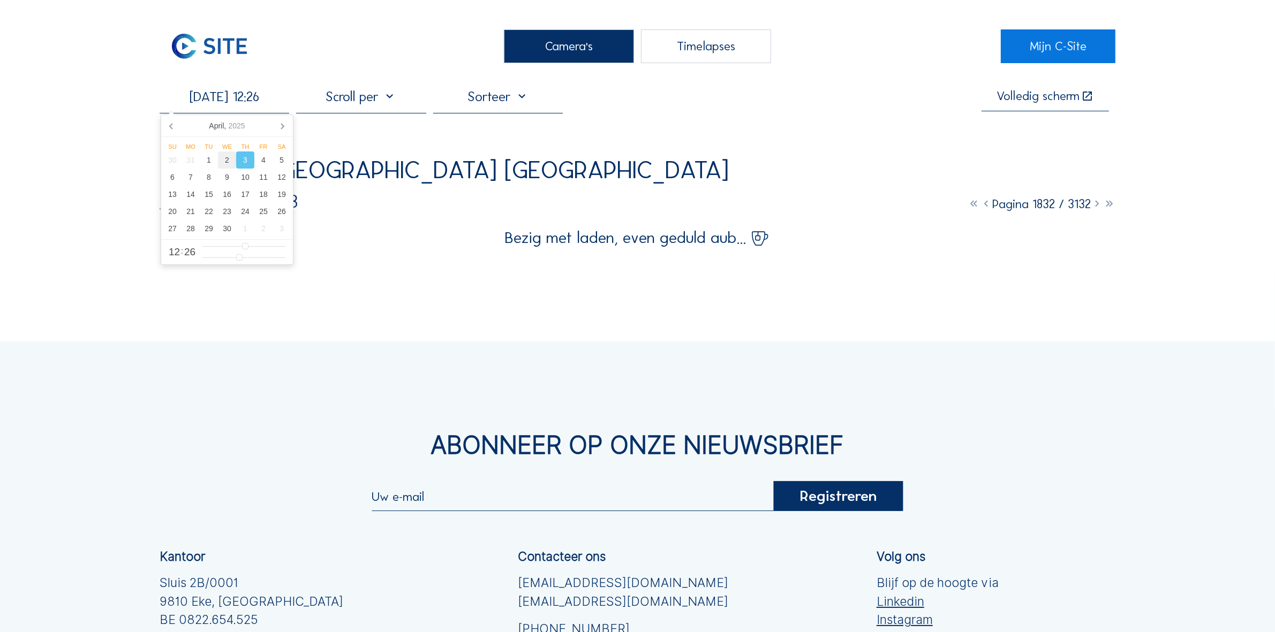
click at [225, 161] on div "2" at bounding box center [227, 160] width 18 height 17
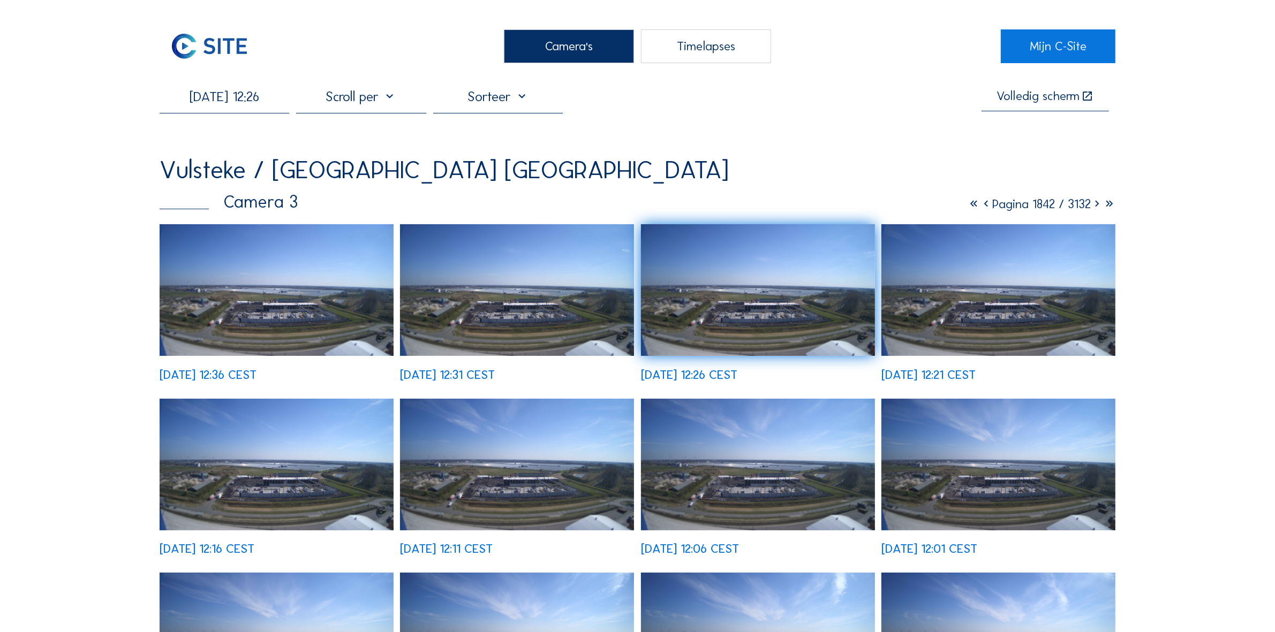
click at [557, 301] on img at bounding box center [517, 290] width 234 height 132
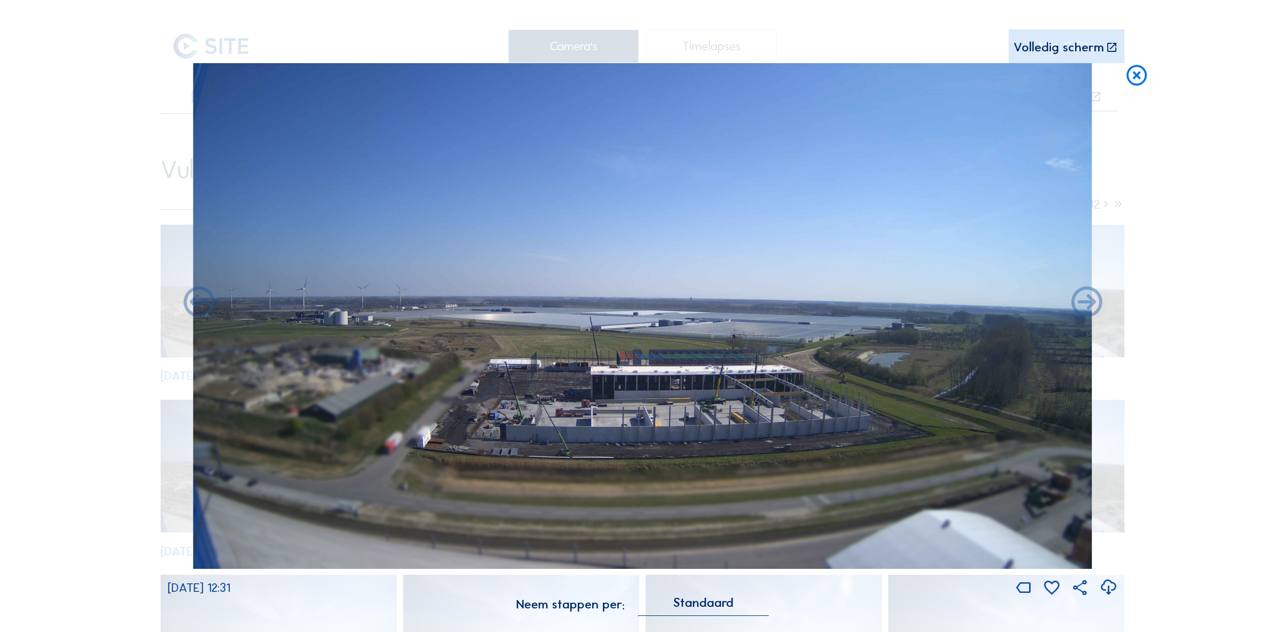
click at [578, 436] on img at bounding box center [642, 316] width 899 height 506
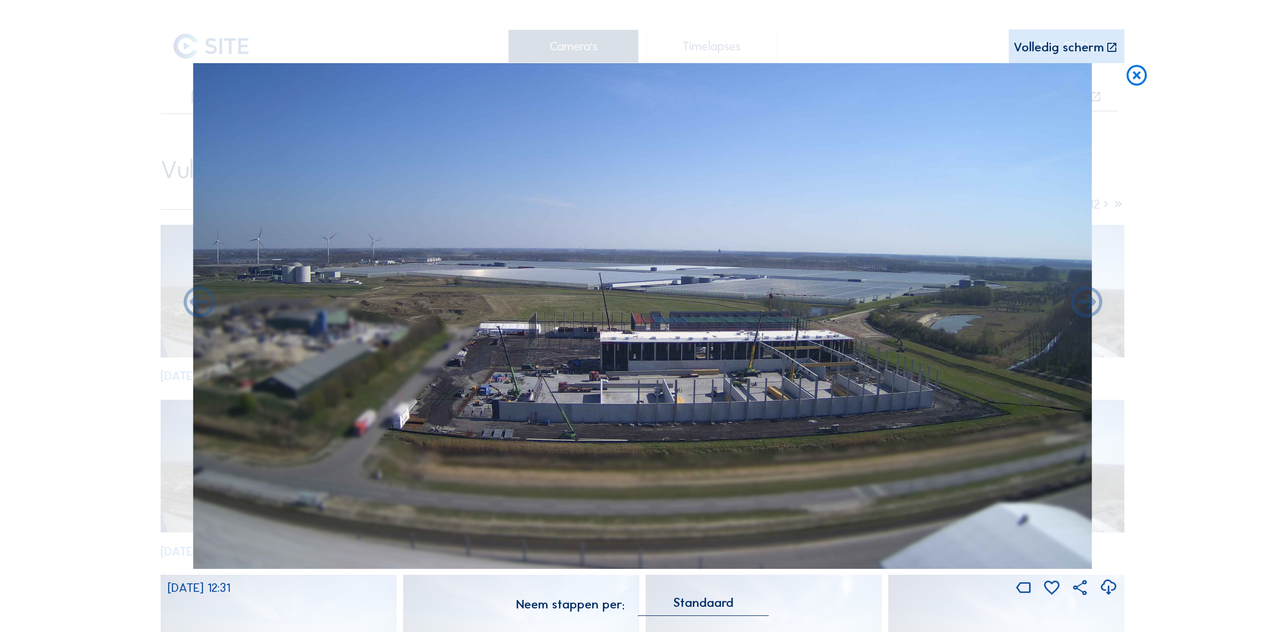
click at [1130, 78] on icon at bounding box center [1136, 75] width 25 height 25
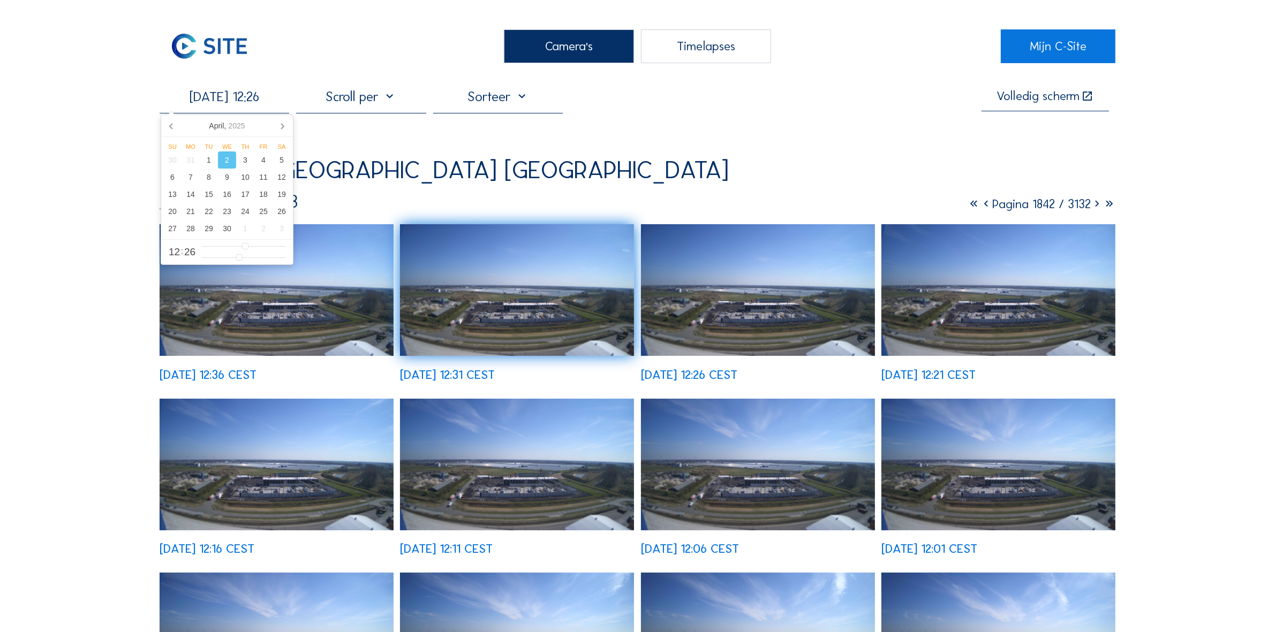
click at [282, 90] on input "[DATE] 12:26" at bounding box center [225, 96] width 130 height 17
click at [244, 166] on div "3" at bounding box center [245, 160] width 18 height 17
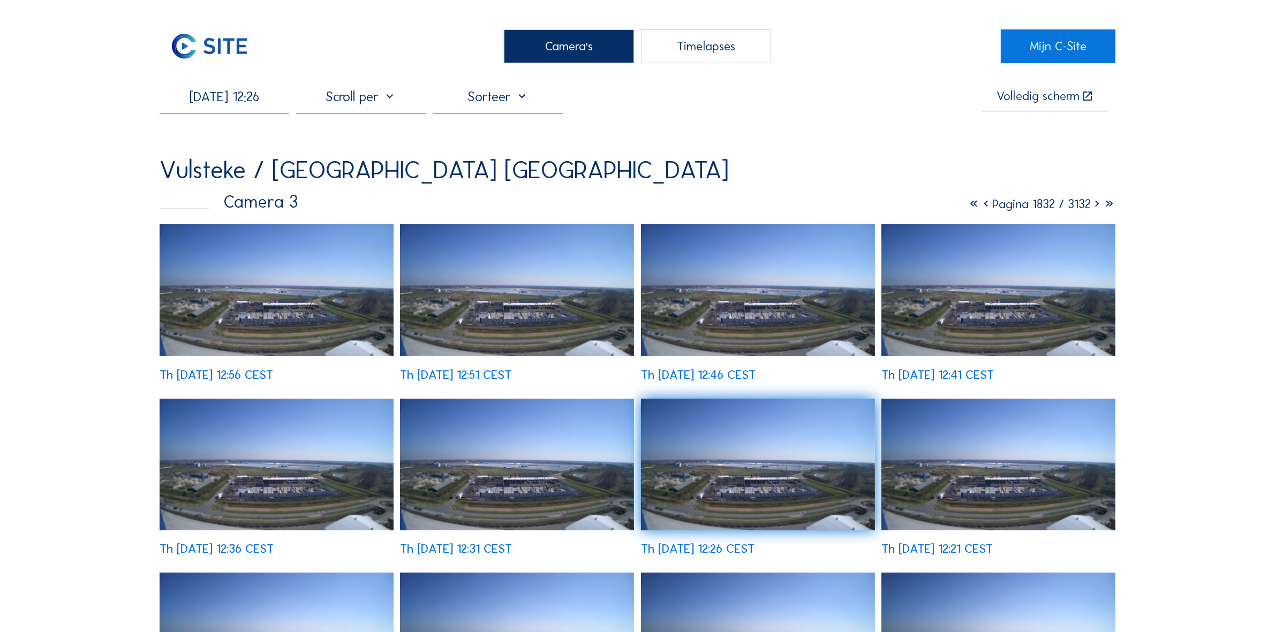
click at [301, 277] on img at bounding box center [277, 290] width 234 height 132
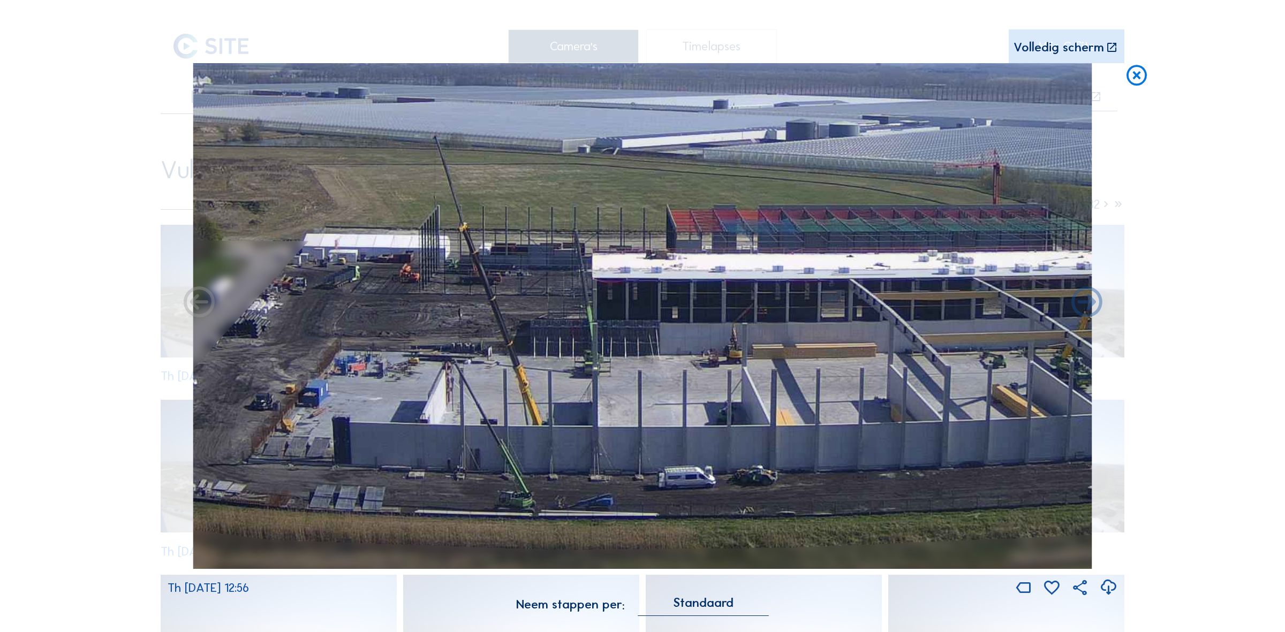
drag, startPoint x: 652, startPoint y: 423, endPoint x: 865, endPoint y: 424, distance: 213.1
click at [865, 424] on img at bounding box center [642, 316] width 899 height 506
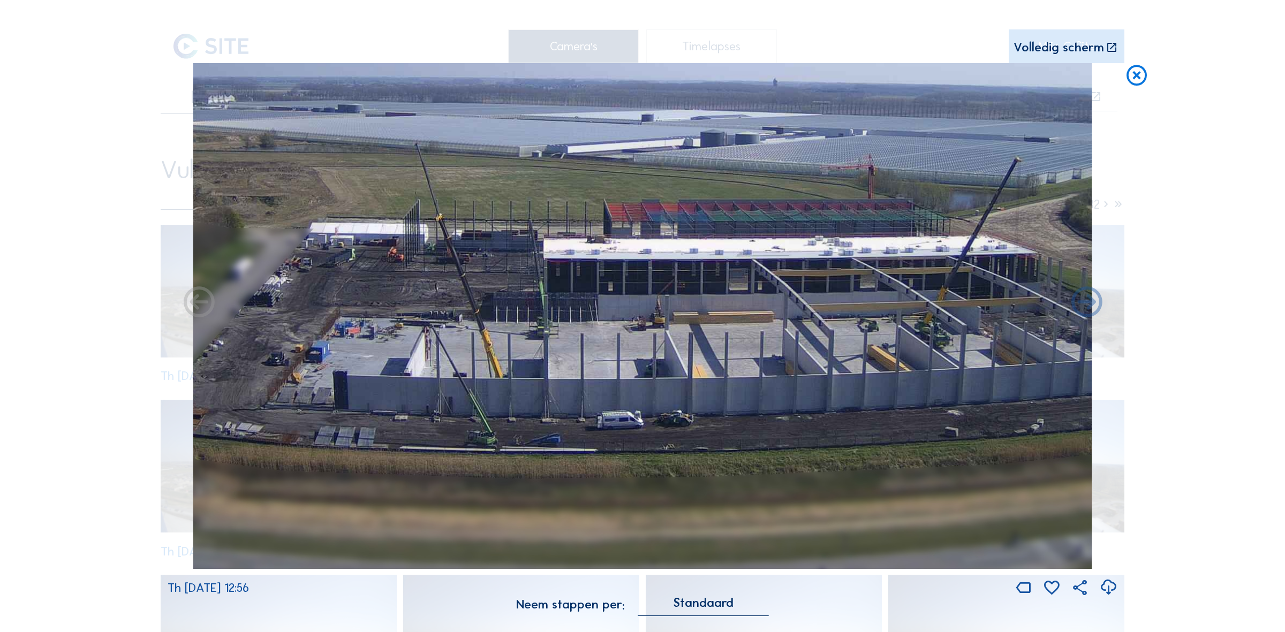
drag, startPoint x: 788, startPoint y: 255, endPoint x: 603, endPoint y: 263, distance: 184.9
click at [603, 263] on img at bounding box center [642, 316] width 899 height 506
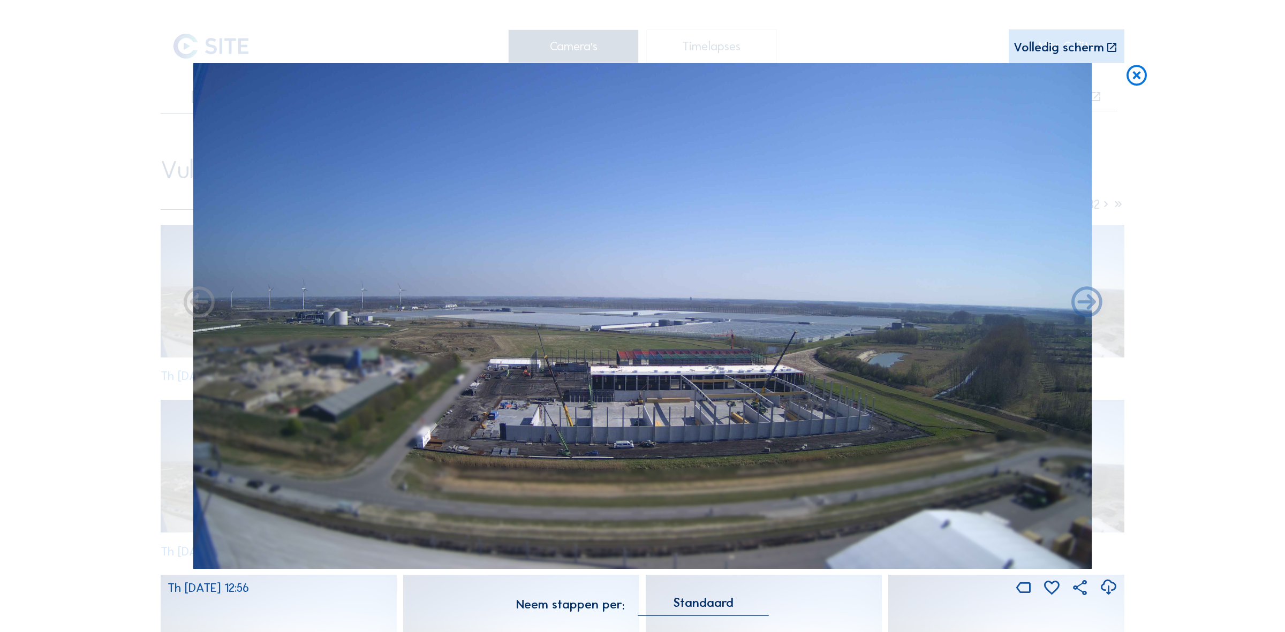
click at [1138, 83] on icon at bounding box center [1136, 75] width 25 height 25
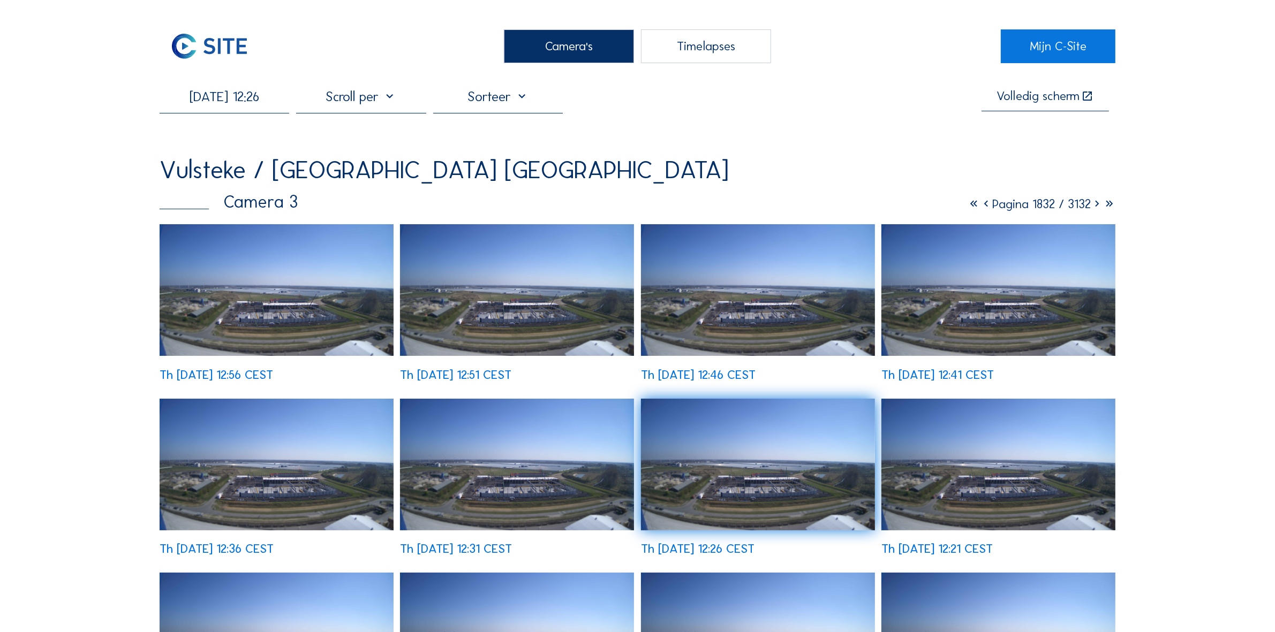
click at [261, 96] on input "[DATE] 12:26" at bounding box center [225, 96] width 130 height 17
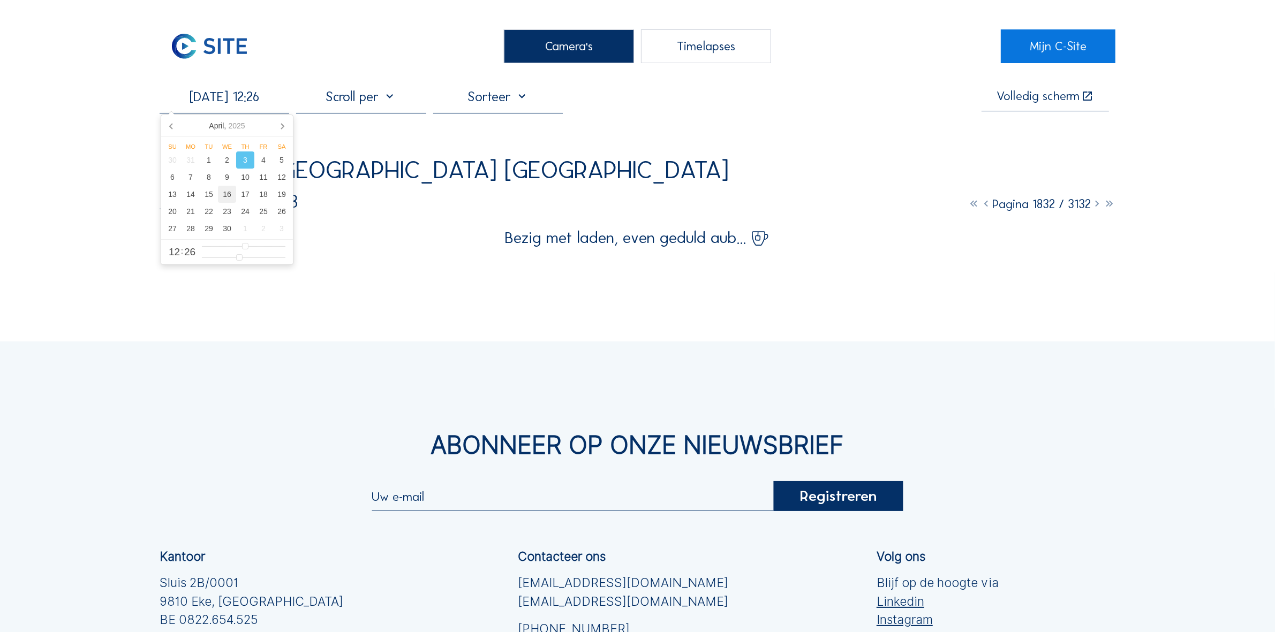
click at [230, 196] on div "16" at bounding box center [227, 194] width 18 height 17
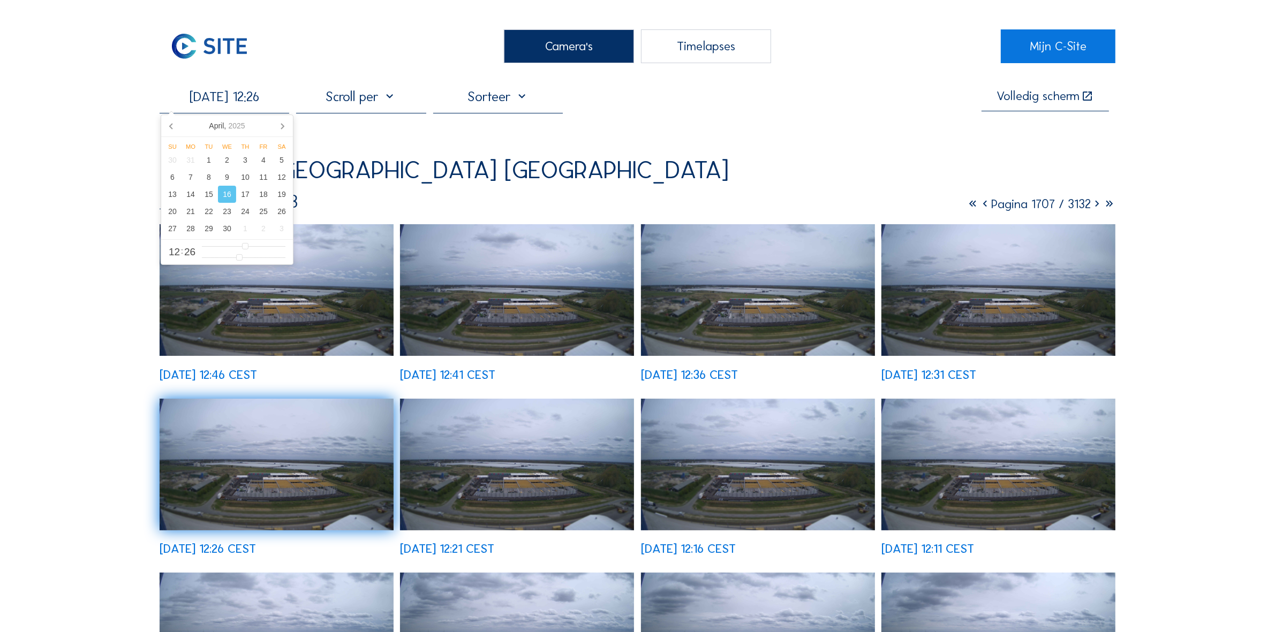
click at [496, 309] on img at bounding box center [517, 290] width 234 height 132
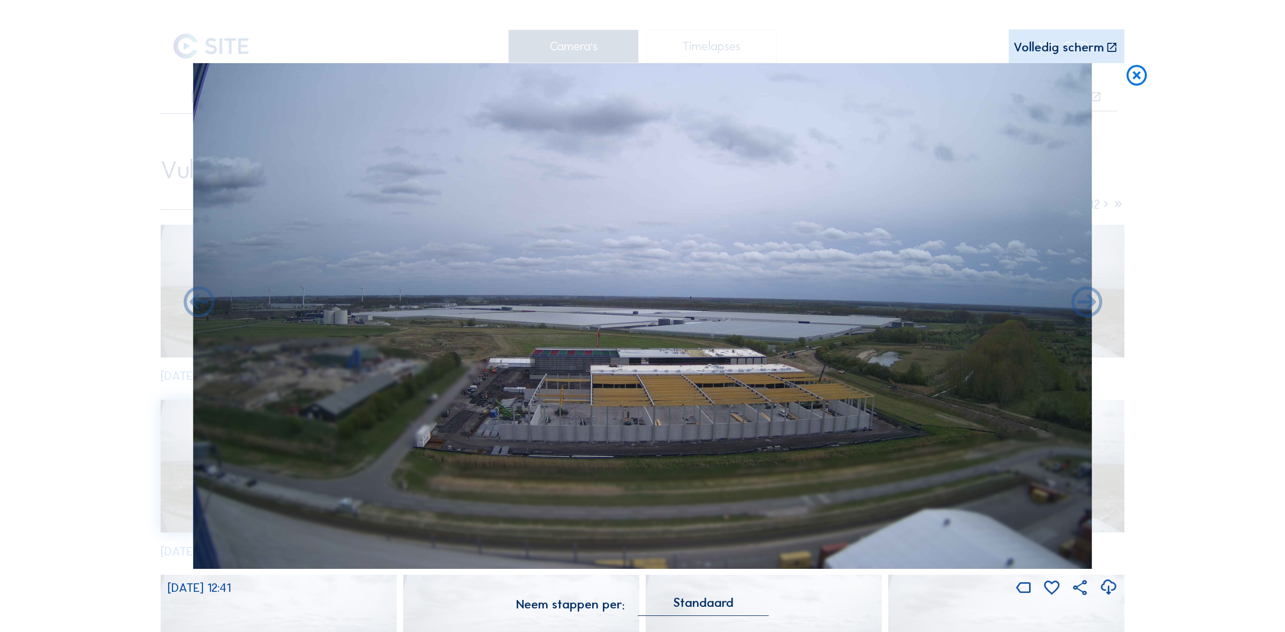
drag, startPoint x: 1133, startPoint y: 75, endPoint x: 667, endPoint y: 118, distance: 467.7
click at [1131, 75] on icon at bounding box center [1136, 75] width 25 height 25
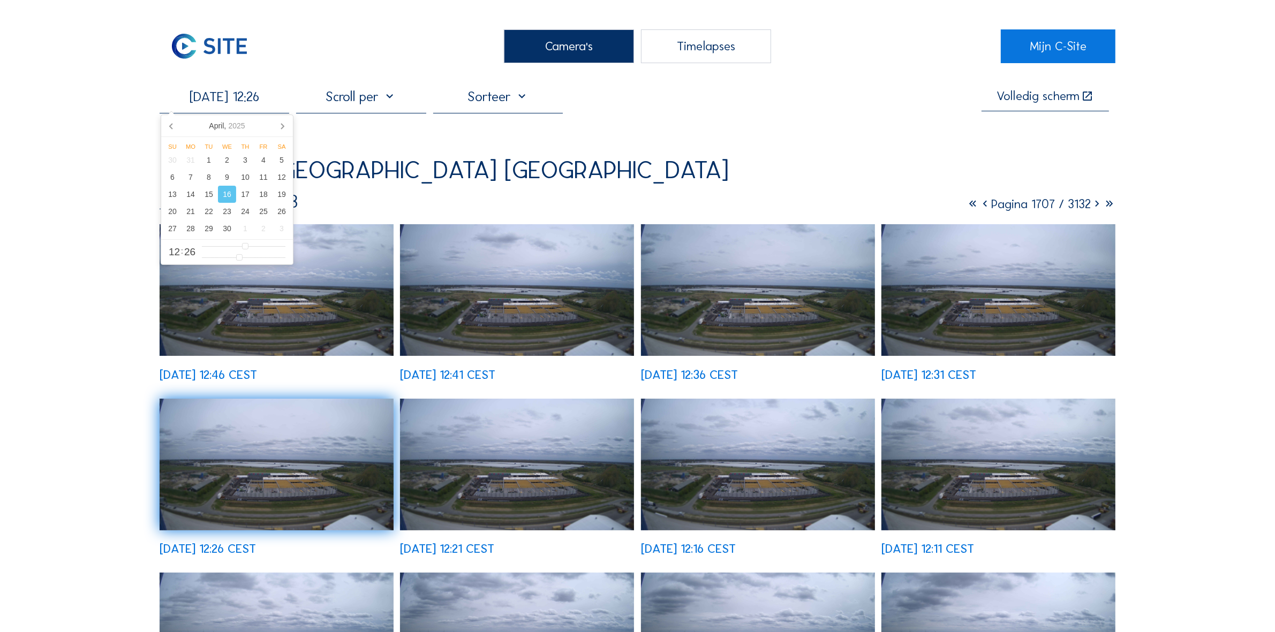
click at [255, 95] on input "[DATE] 12:26" at bounding box center [225, 96] width 130 height 17
click at [278, 124] on icon at bounding box center [282, 125] width 17 height 17
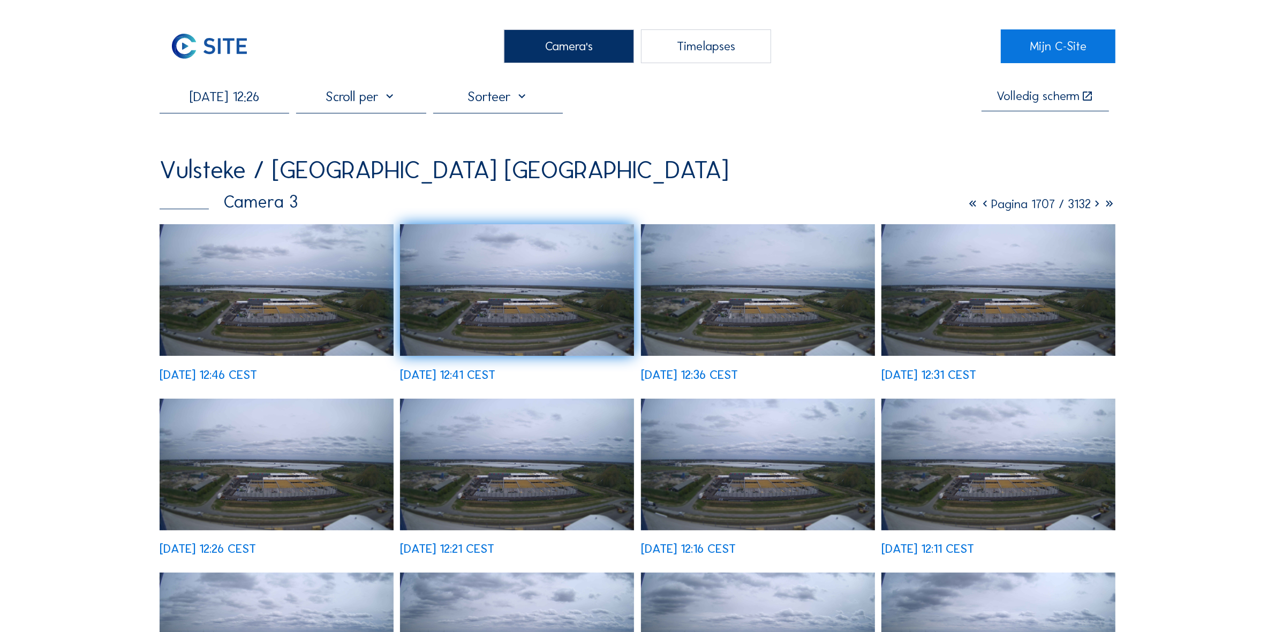
click at [277, 102] on input "[DATE] 12:26" at bounding box center [225, 96] width 130 height 17
click at [284, 122] on icon at bounding box center [282, 125] width 17 height 17
click at [214, 98] on input "[DATE] 12:26" at bounding box center [225, 96] width 130 height 17
click at [280, 127] on icon at bounding box center [282, 125] width 17 height 17
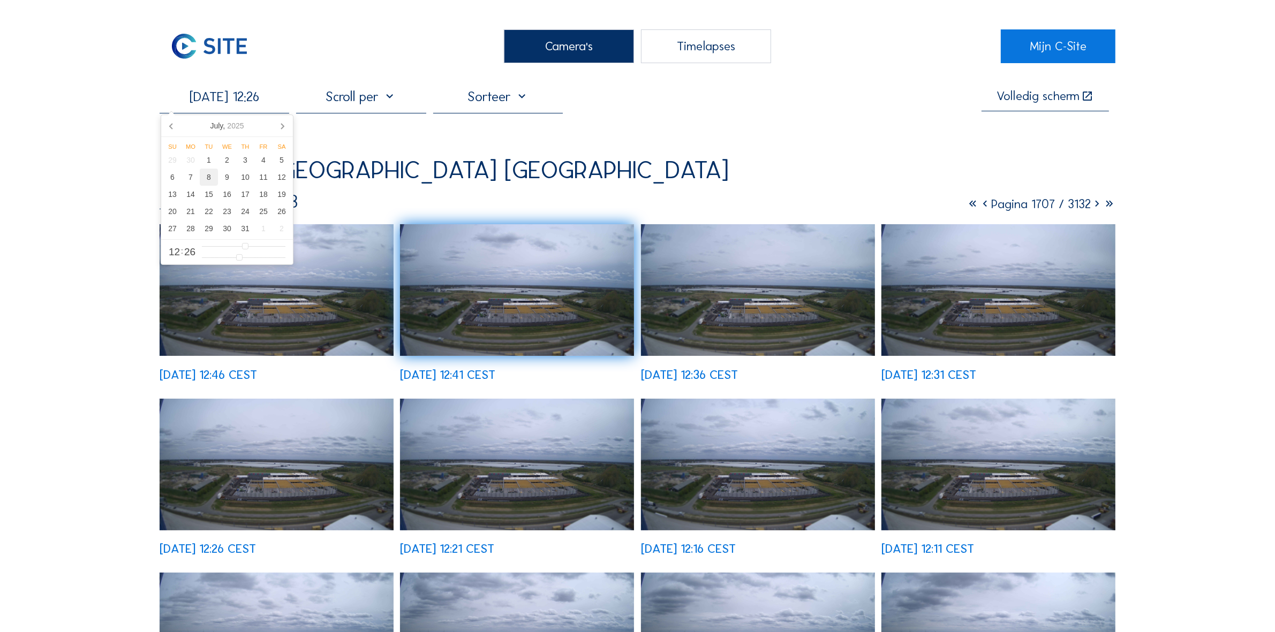
click at [210, 173] on div "8" at bounding box center [209, 177] width 18 height 17
type input "[DATE] 12:26"
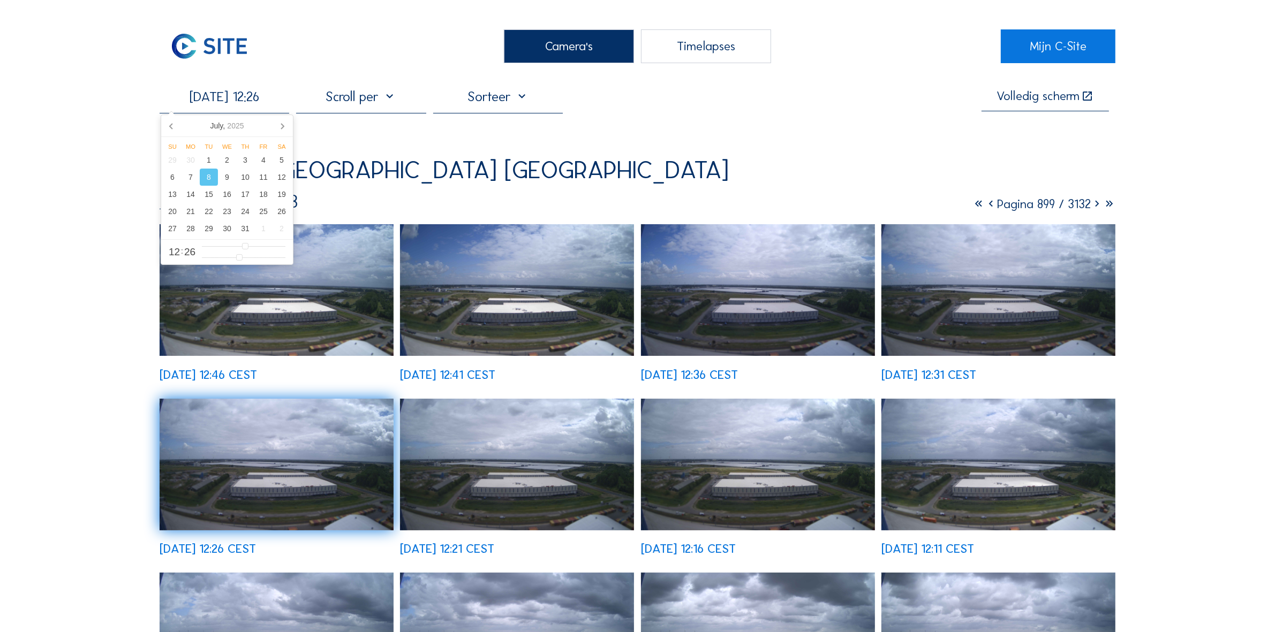
click at [359, 309] on img at bounding box center [277, 290] width 234 height 132
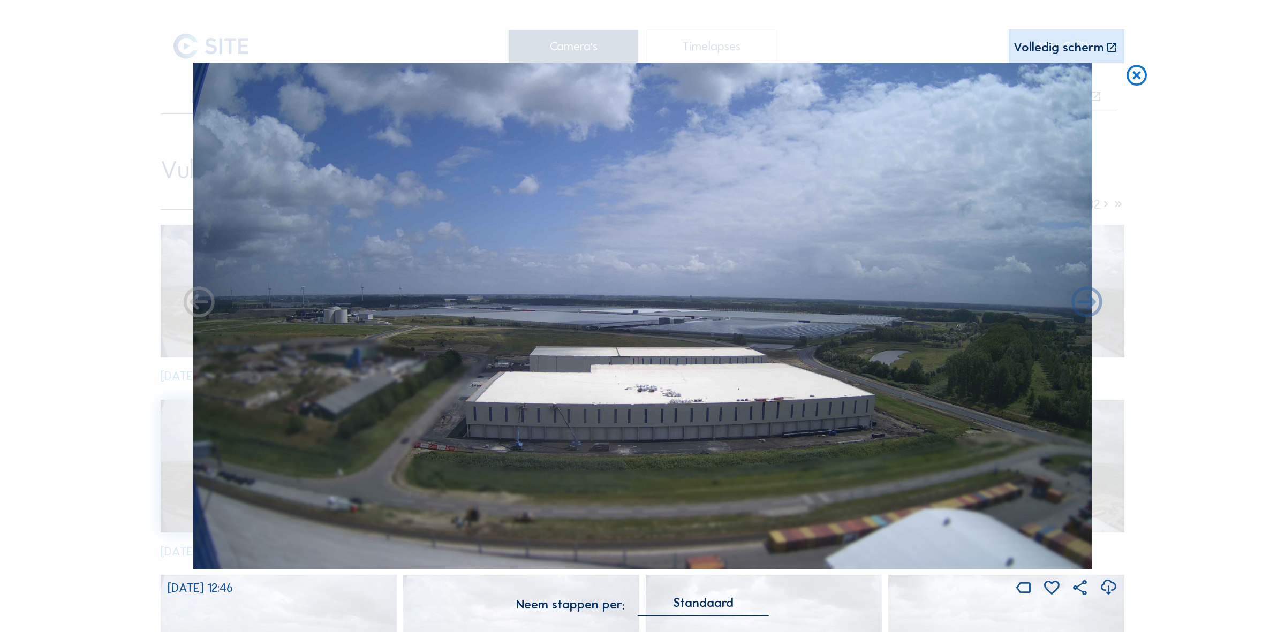
click at [1140, 72] on icon at bounding box center [1136, 75] width 25 height 25
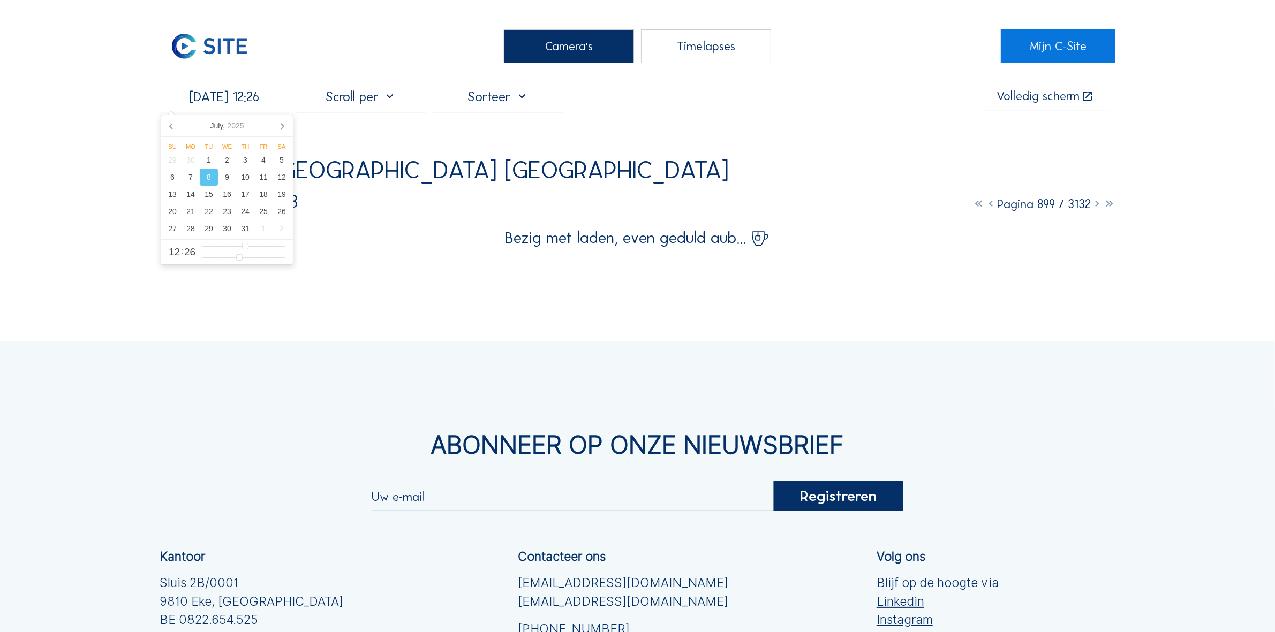
click at [242, 95] on input "[DATE] 12:26" at bounding box center [225, 96] width 130 height 17
